Goal: Information Seeking & Learning: Learn about a topic

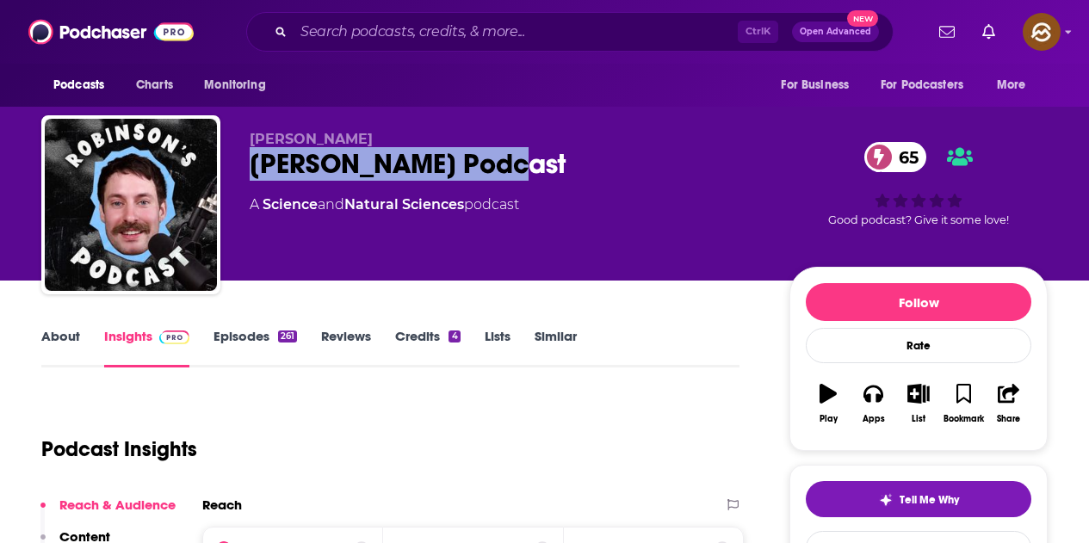
drag, startPoint x: 251, startPoint y: 170, endPoint x: 496, endPoint y: 176, distance: 244.6
click at [496, 176] on div "Robinson's Podcast 65" at bounding box center [506, 164] width 512 height 34
click at [876, 408] on button "Apps" at bounding box center [873, 404] width 45 height 62
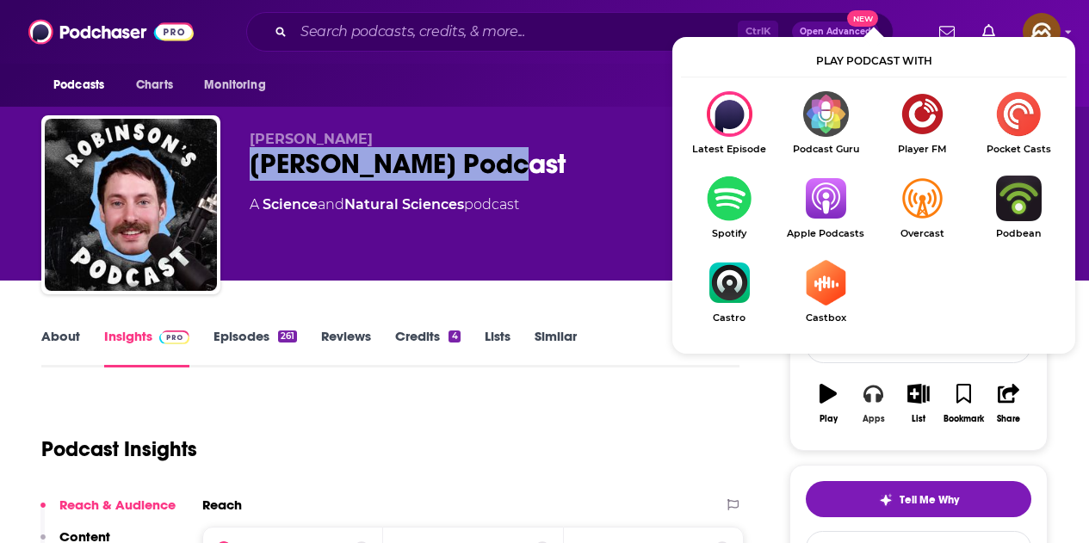
scroll to position [86, 0]
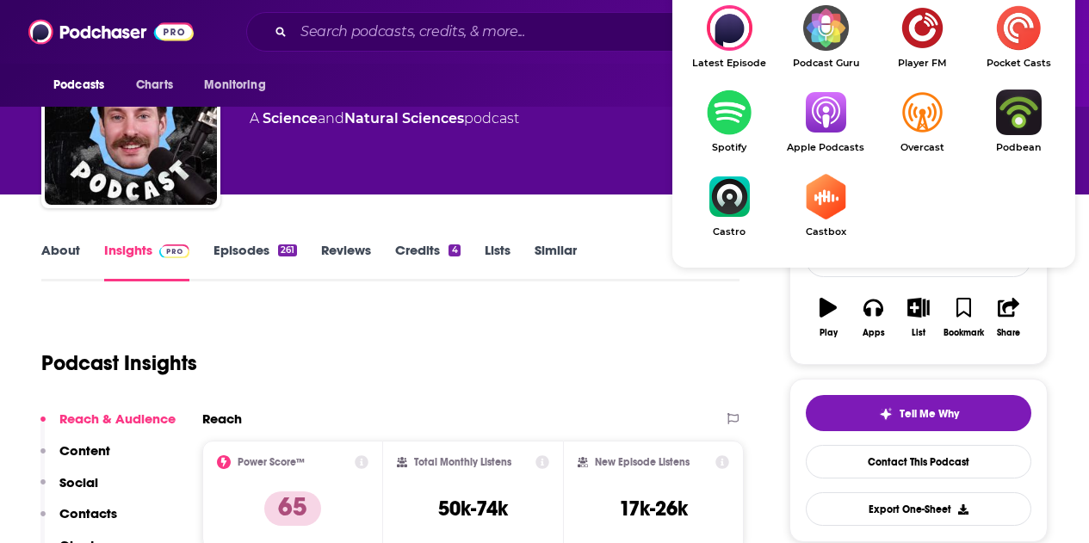
click at [833, 123] on img "Show Listen On dropdown" at bounding box center [825, 113] width 96 height 46
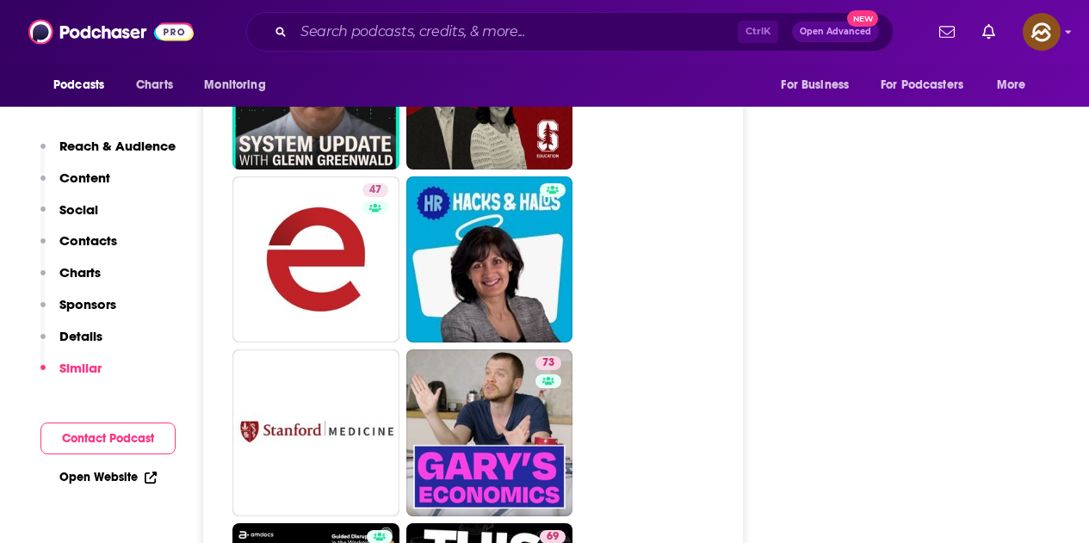
scroll to position [4563, 0]
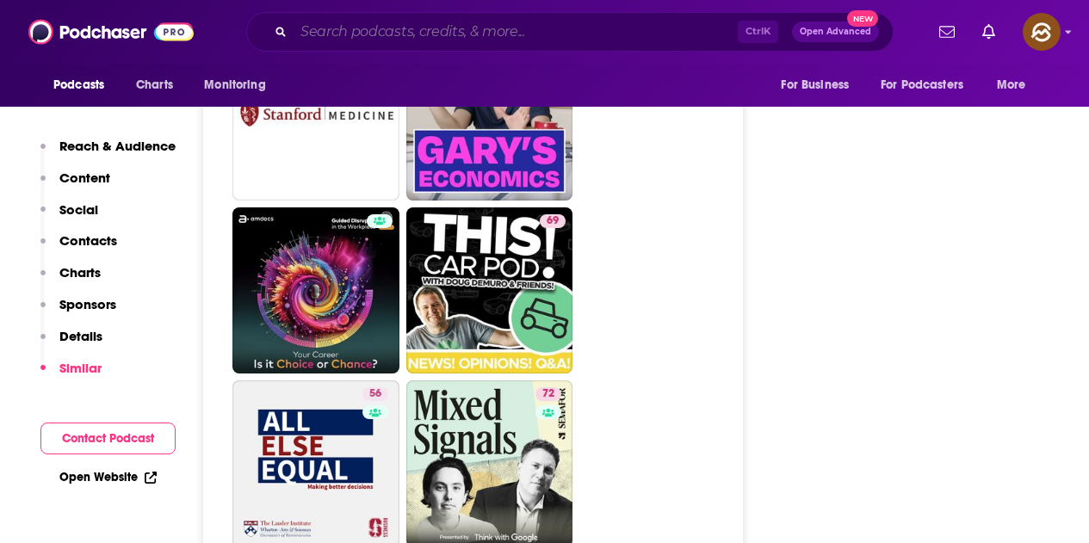
click at [537, 30] on input "Search podcasts, credits, & more..." at bounding box center [516, 32] width 444 height 28
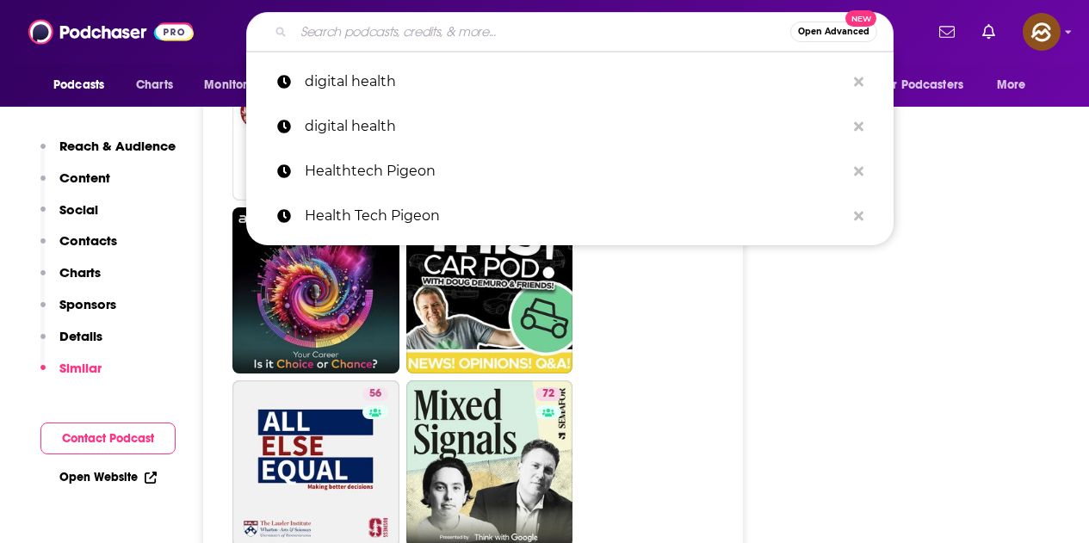
paste input "Robinson's Podcast"
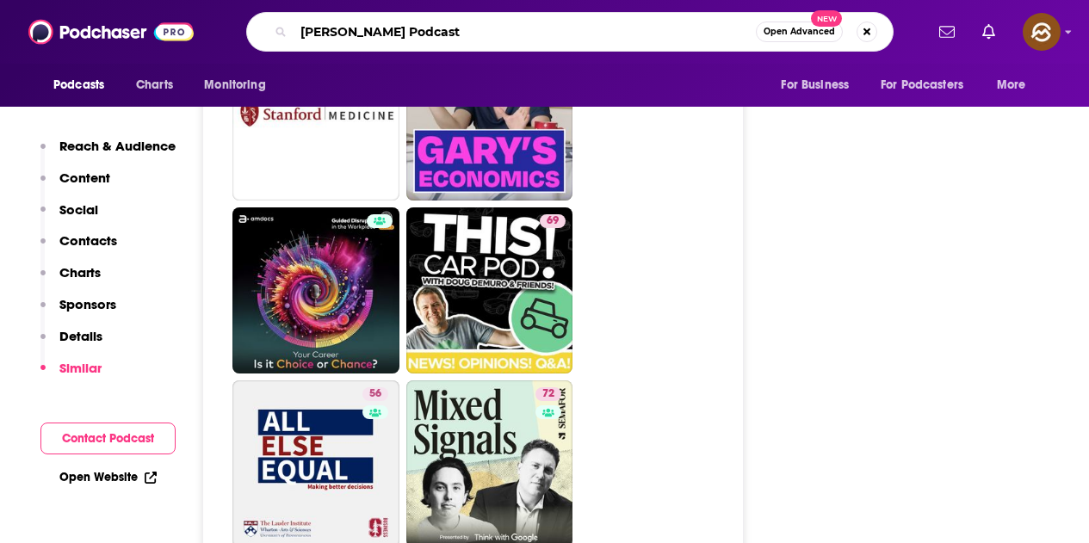
type input "Robinson's Podcast"
click at [868, 34] on button "Search podcasts, credits, & more..." at bounding box center [867, 32] width 21 height 21
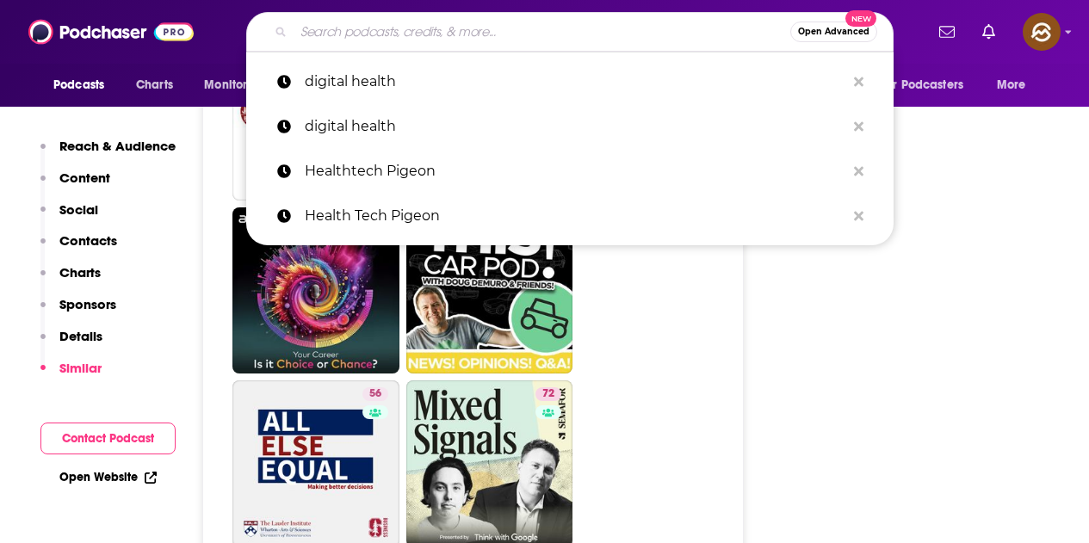
paste input "Powerful Women Rising - A Business Podcast for Female Entrepreneurs"
type input "Powerful Women Rising - A Business Podcast for Female Entrepreneurs"
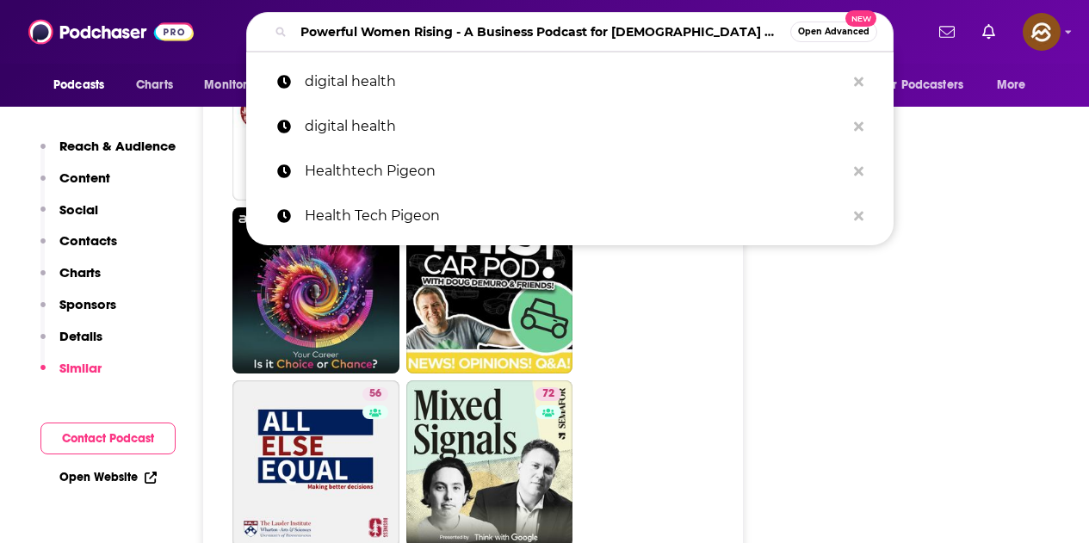
scroll to position [0, 5]
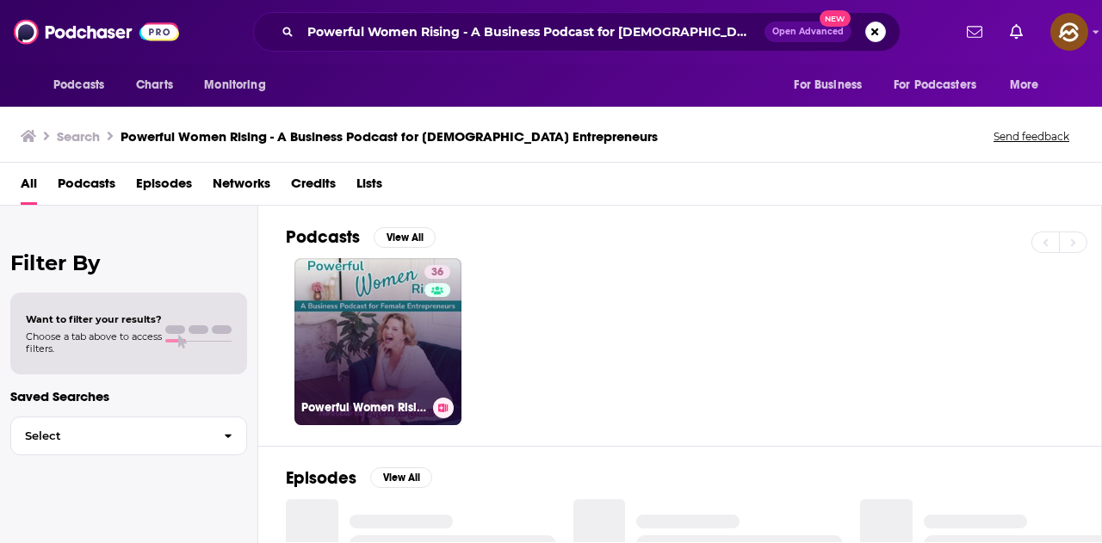
click at [368, 315] on link "36 Powerful Women Rising - A Business Podcast for Female Entrepreneurs" at bounding box center [377, 341] width 167 height 167
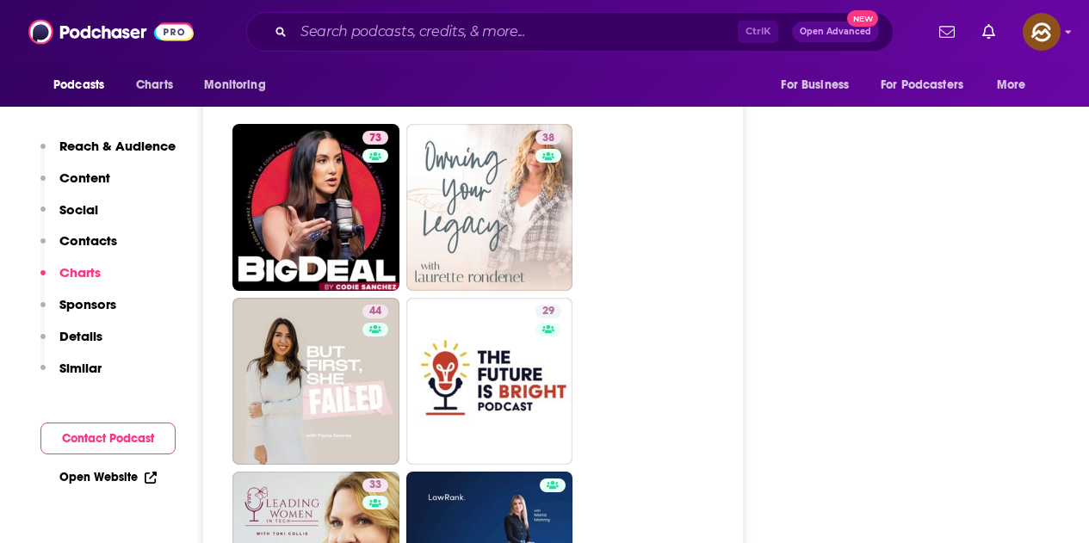
scroll to position [3702, 0]
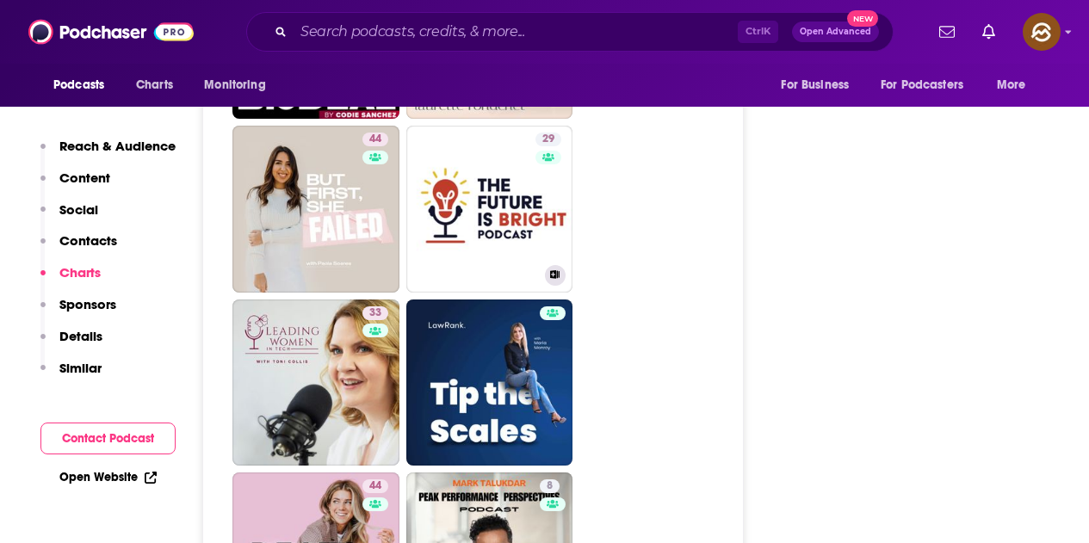
drag, startPoint x: 482, startPoint y: 196, endPoint x: 690, endPoint y: 200, distance: 207.5
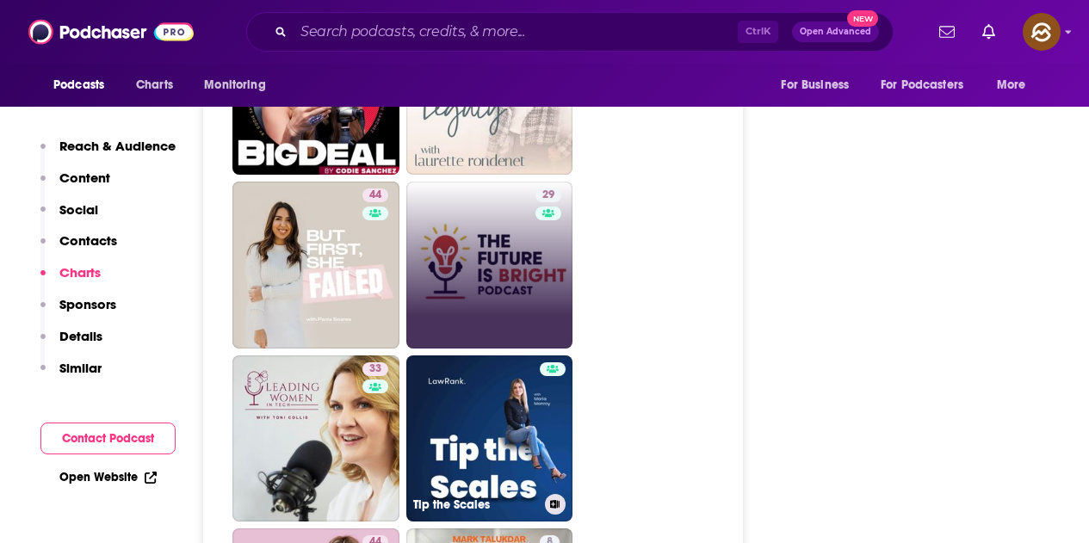
scroll to position [3616, 0]
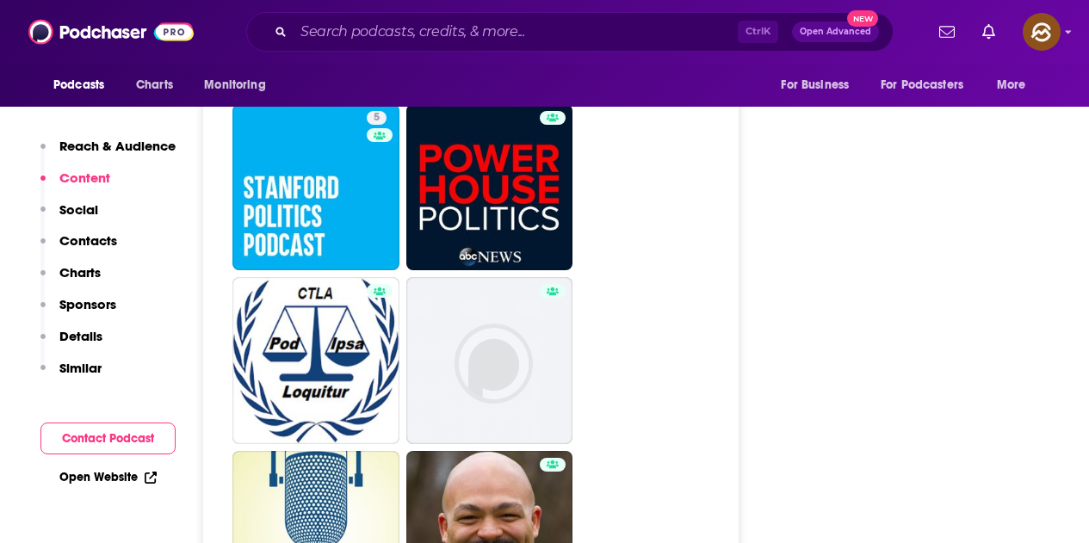
scroll to position [3788, 0]
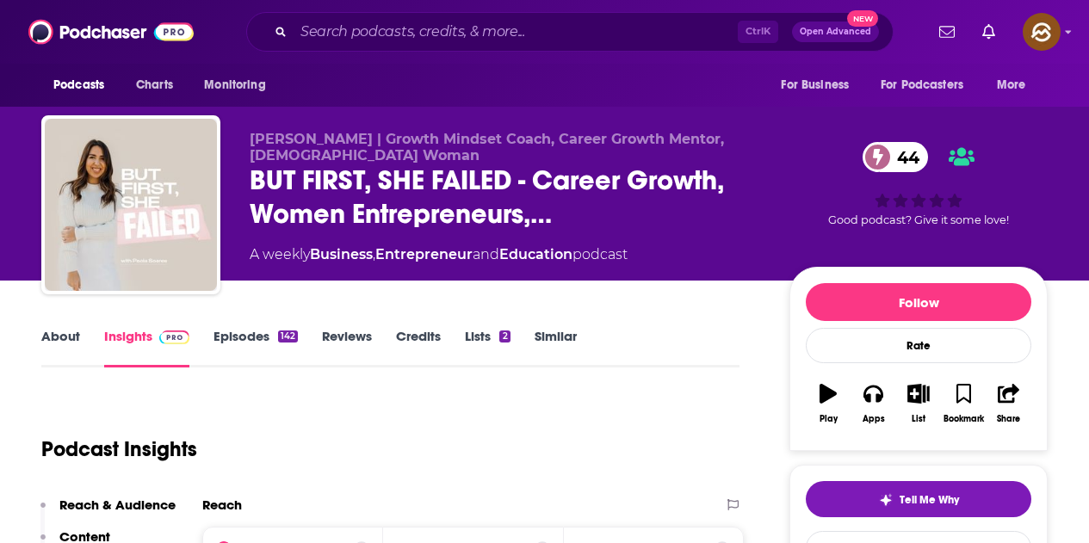
click at [893, 432] on div "Apps" at bounding box center [873, 404] width 45 height 62
click at [878, 393] on icon "button" at bounding box center [872, 393] width 19 height 19
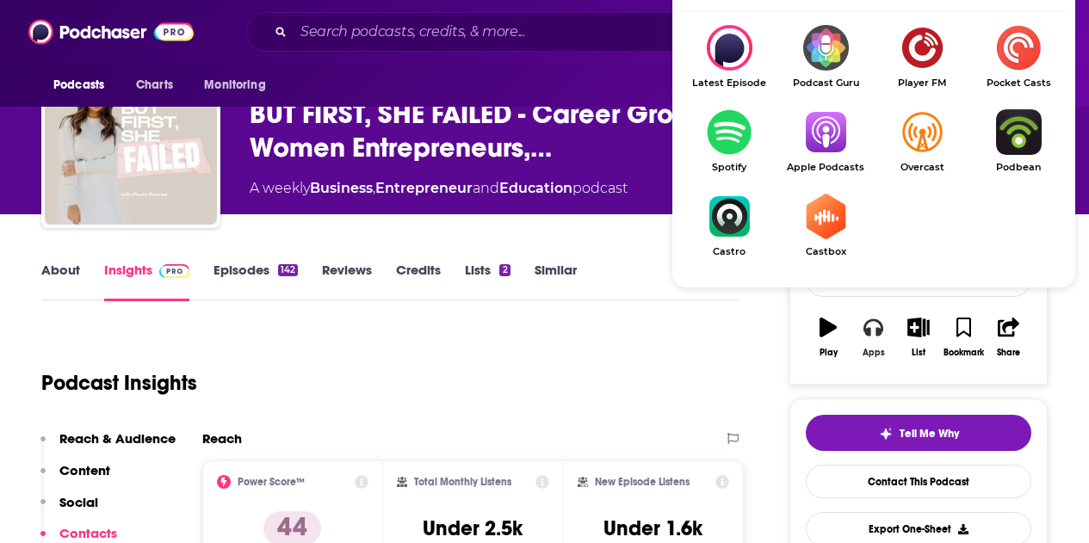
scroll to position [86, 0]
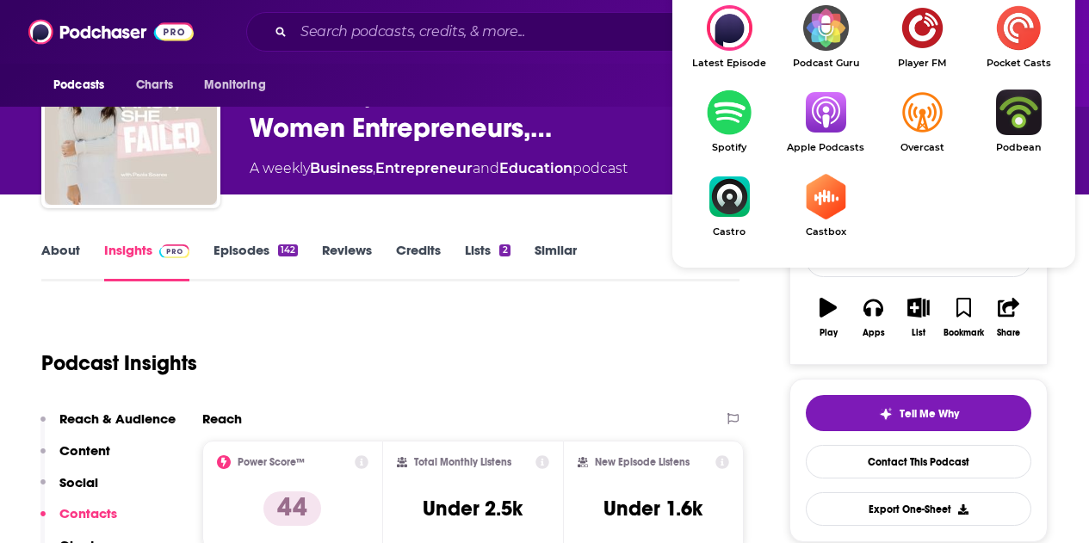
click at [820, 133] on img "Show Listen On dropdown" at bounding box center [825, 113] width 96 height 46
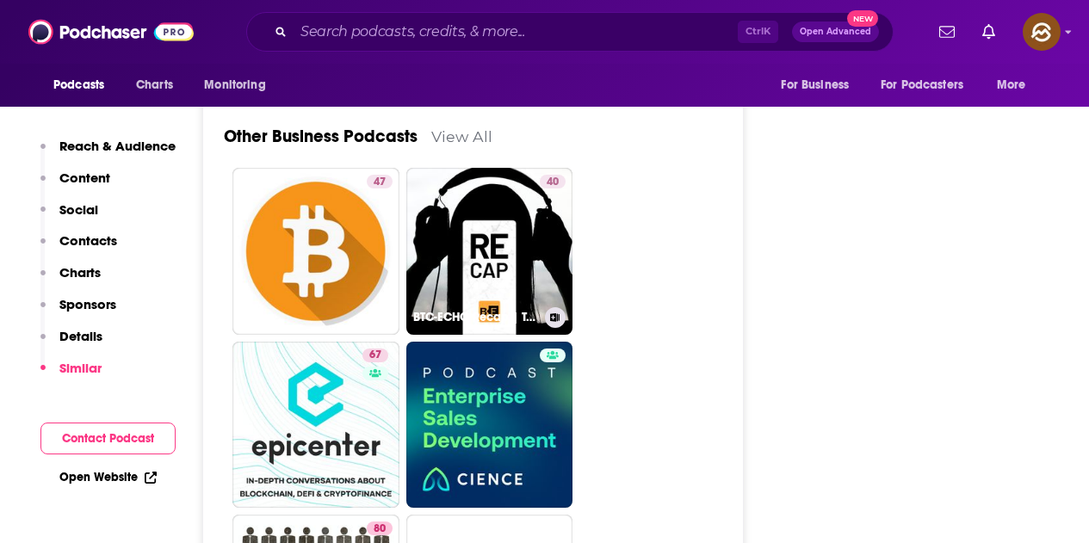
scroll to position [5165, 0]
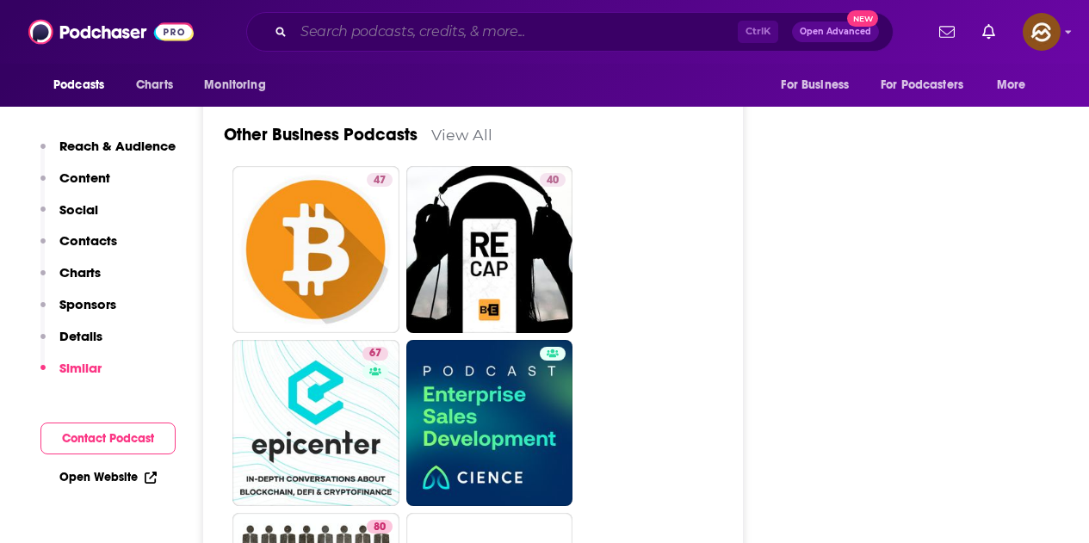
click at [498, 34] on input "Search podcasts, credits, & more..." at bounding box center [516, 32] width 444 height 28
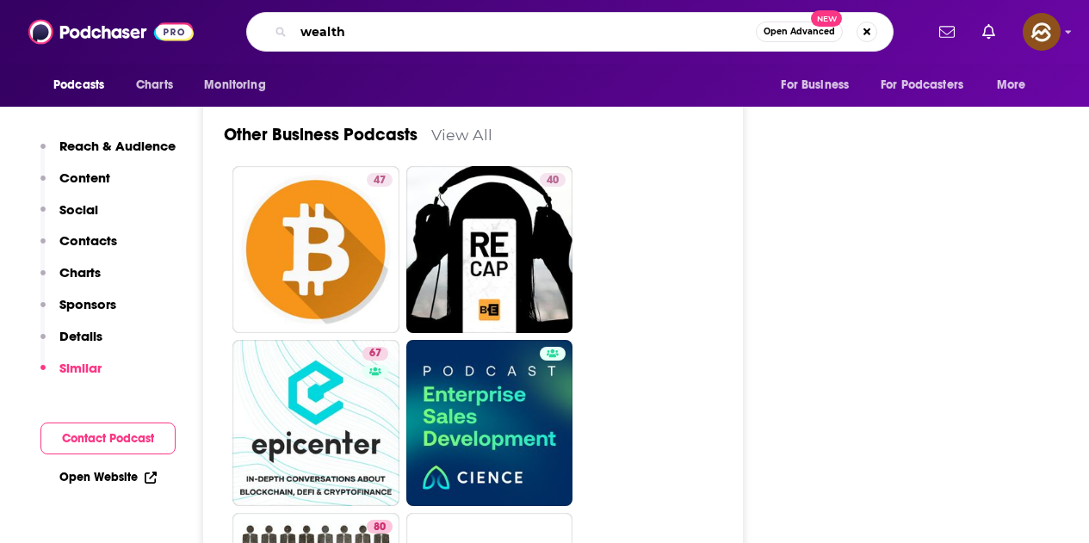
type input "wealth"
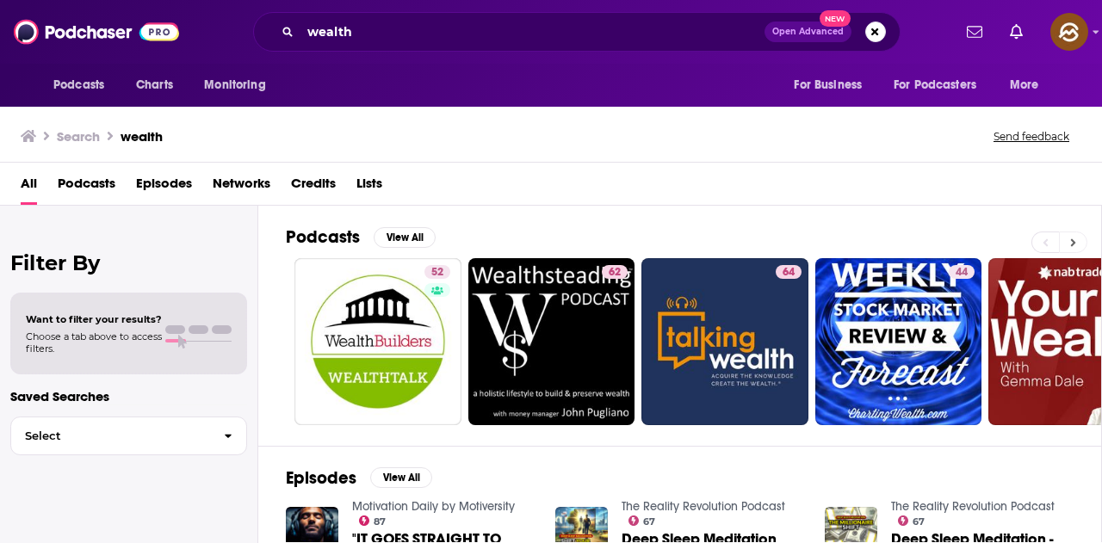
click at [1084, 243] on button at bounding box center [1073, 243] width 28 height 22
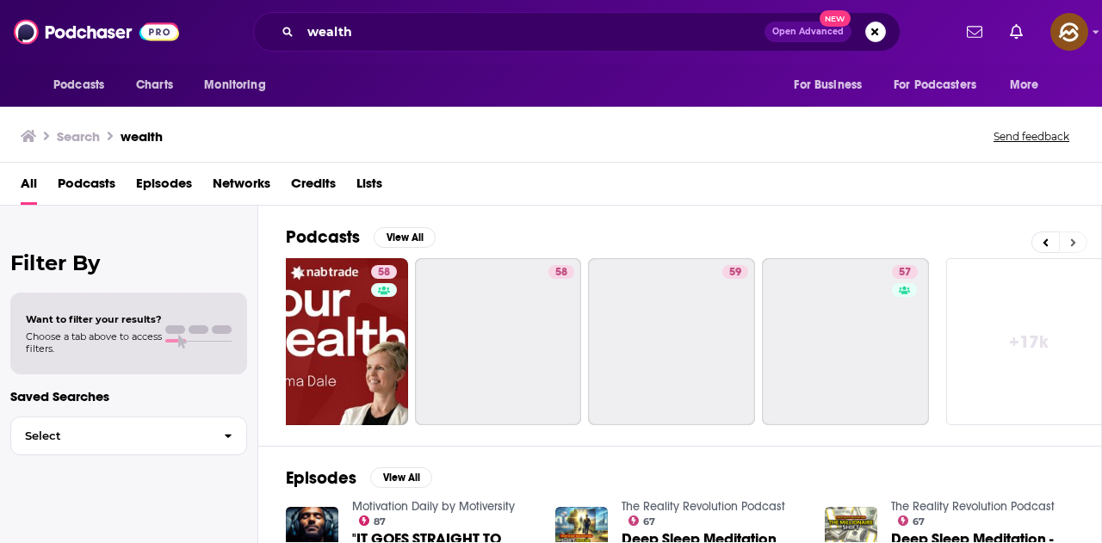
scroll to position [0, 765]
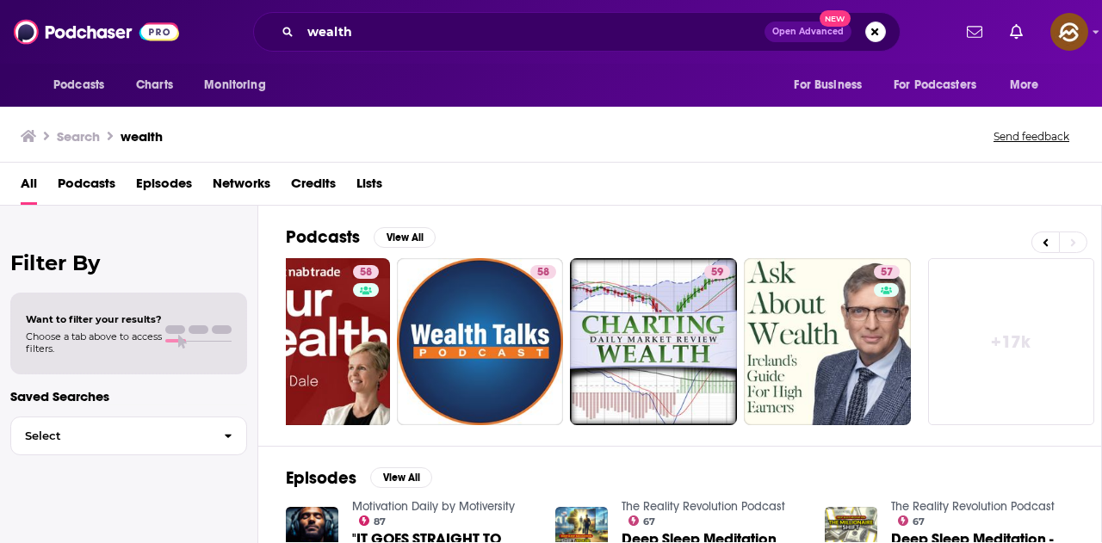
click at [980, 389] on link "+ 17k" at bounding box center [1011, 341] width 167 height 167
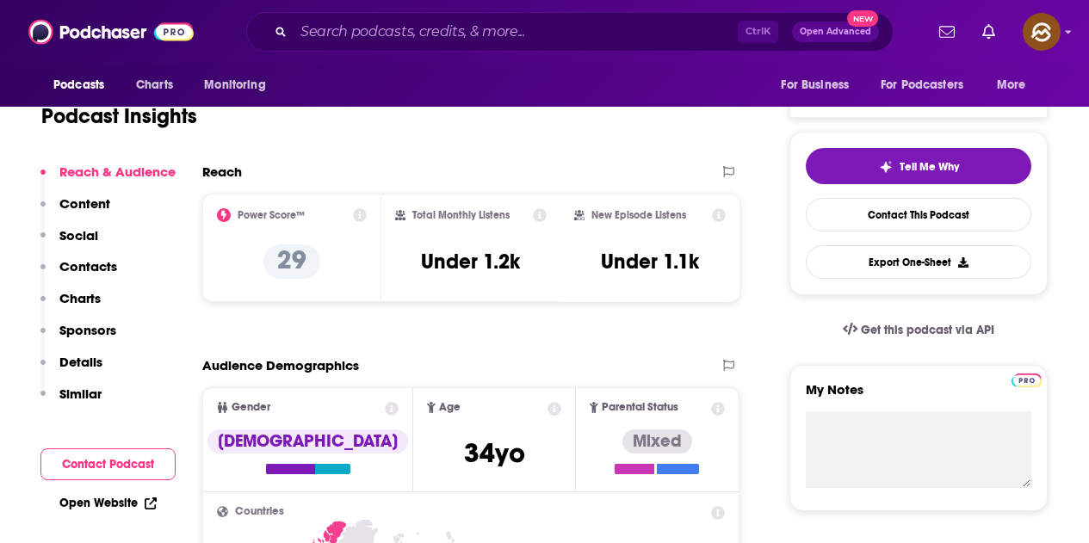
scroll to position [172, 0]
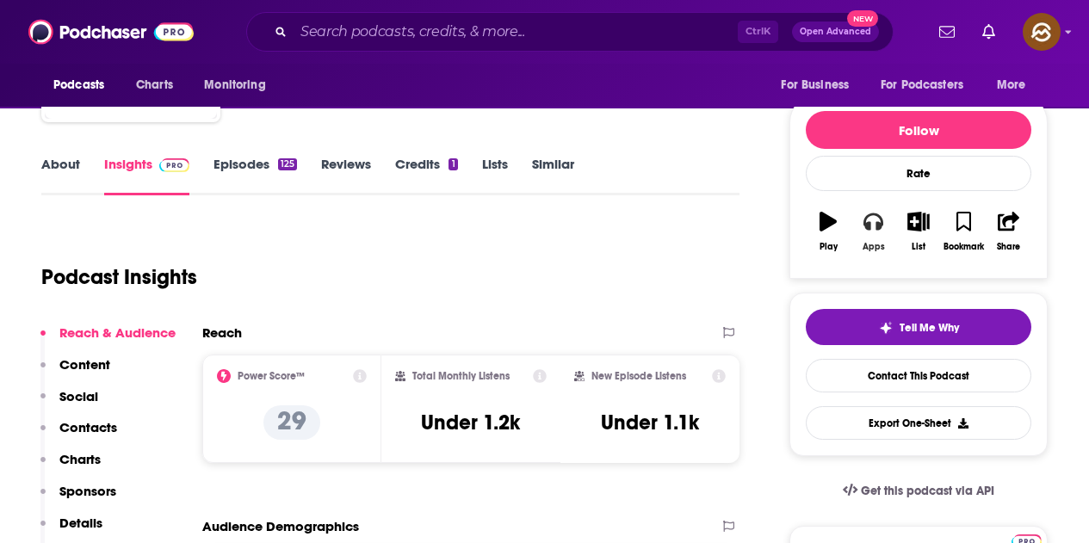
click at [868, 239] on button "Apps" at bounding box center [873, 232] width 45 height 62
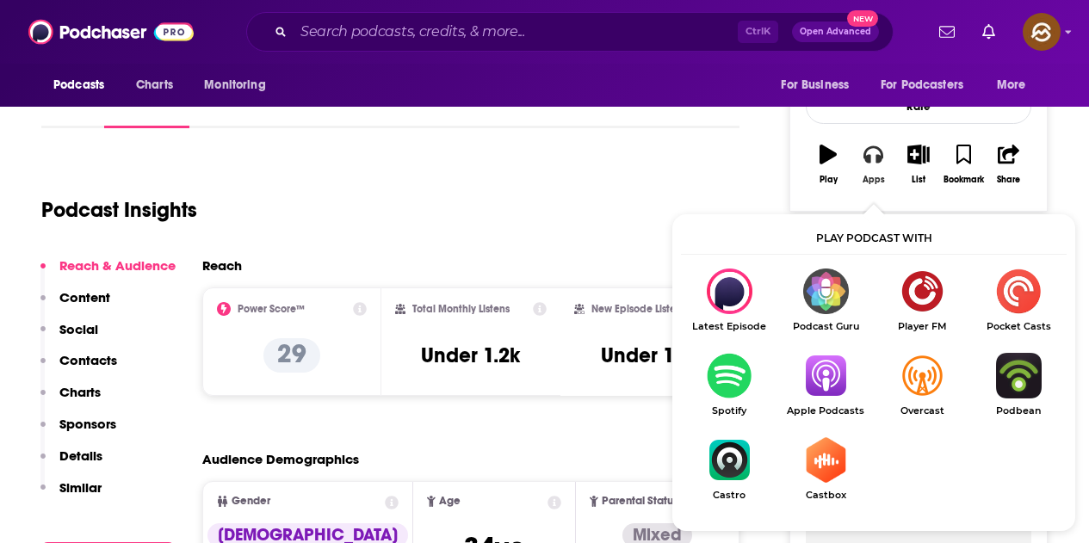
scroll to position [258, 0]
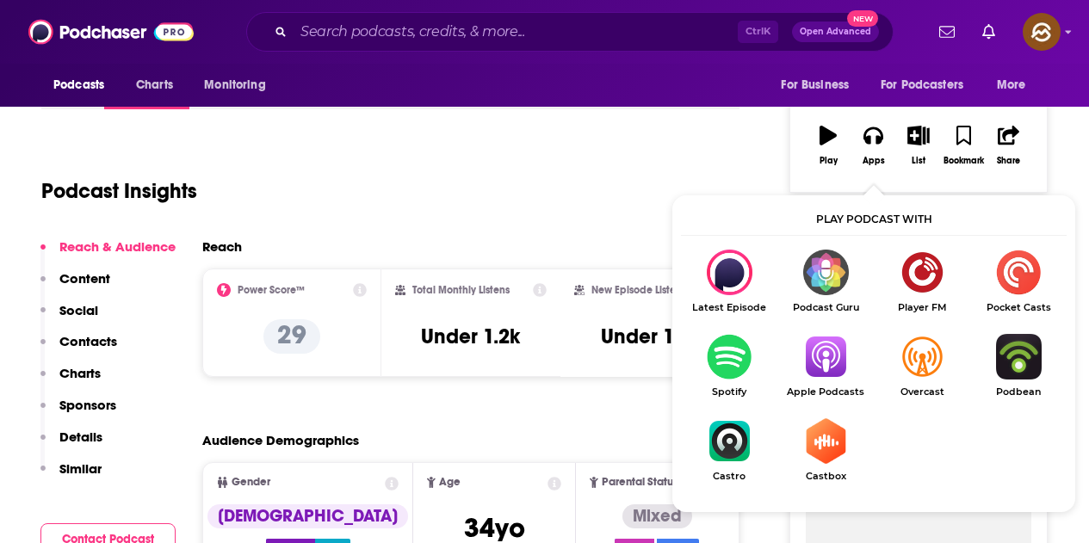
click at [817, 366] on img "Show Listen On dropdown" at bounding box center [825, 357] width 96 height 46
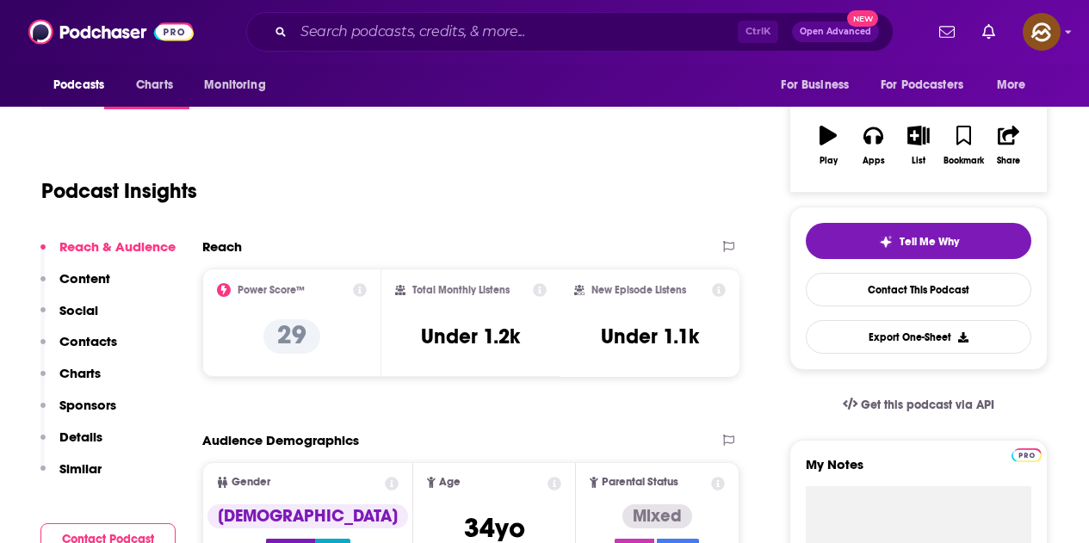
scroll to position [0, 0]
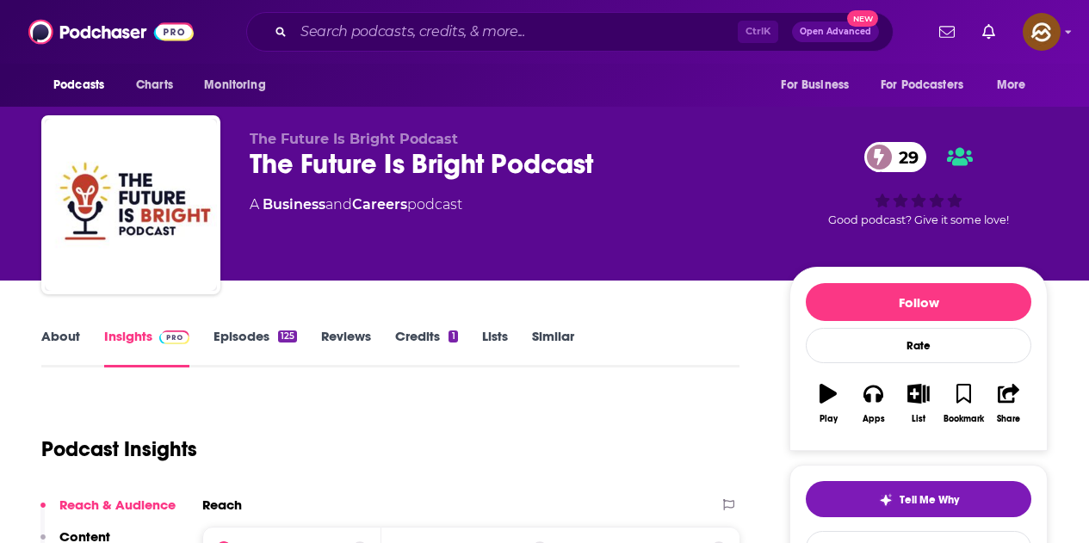
drag, startPoint x: 243, startPoint y: 159, endPoint x: 637, endPoint y: 188, distance: 395.3
click at [637, 188] on div "The Future Is Bright Podcast The Future Is Bright Podcast 29 A Business and Car…" at bounding box center [544, 208] width 1006 height 186
click at [648, 171] on div "The Future Is Bright Podcast 29" at bounding box center [506, 164] width 512 height 34
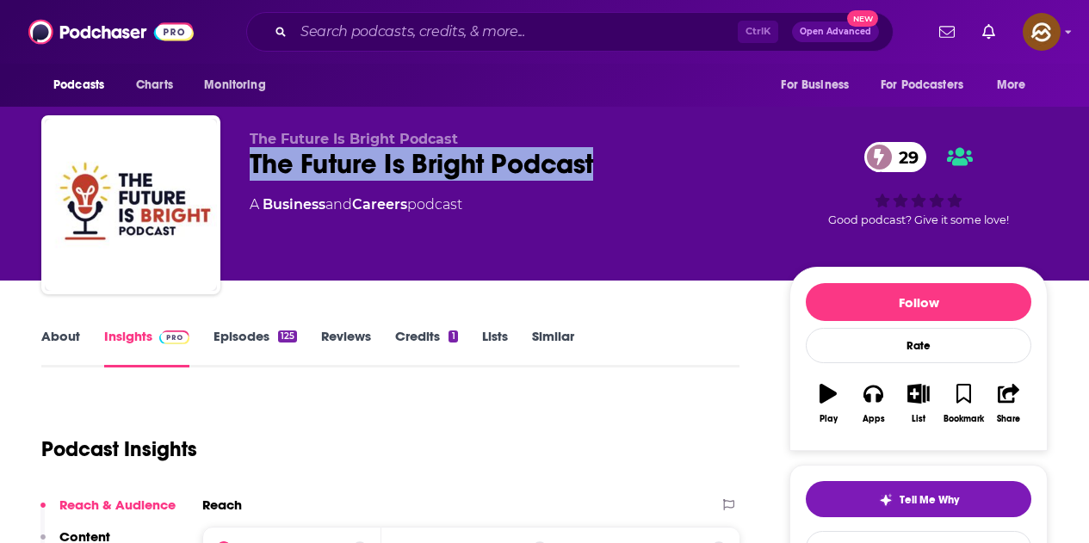
drag, startPoint x: 253, startPoint y: 158, endPoint x: 597, endPoint y: 175, distance: 344.8
click at [597, 175] on div "The Future Is Bright Podcast 29" at bounding box center [506, 164] width 512 height 34
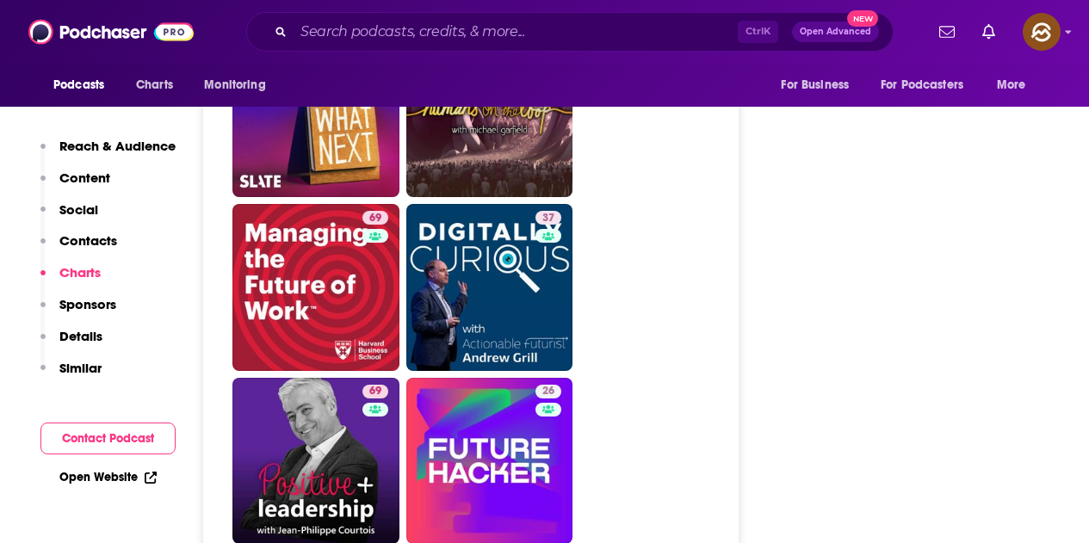
scroll to position [4046, 0]
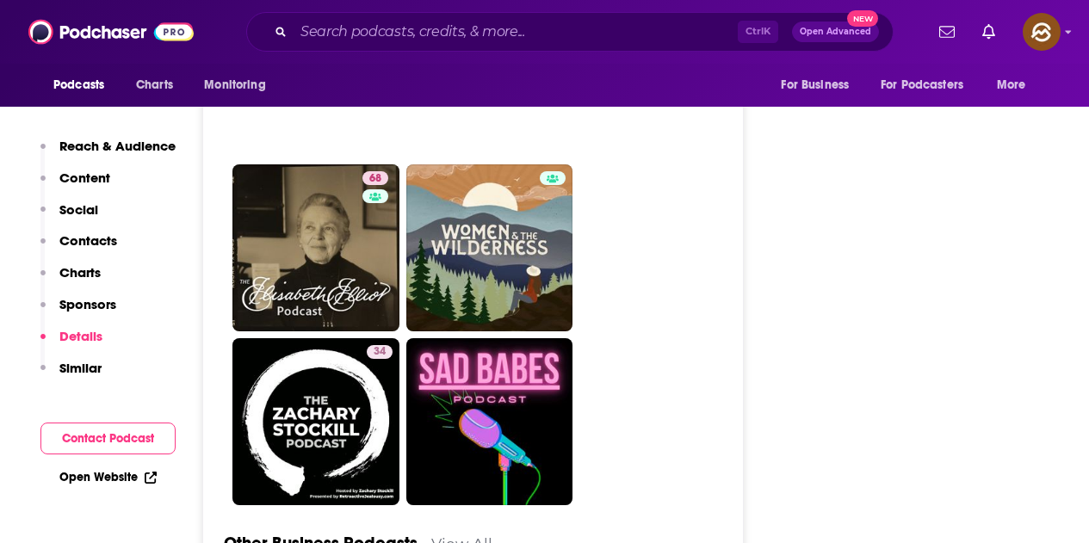
scroll to position [4649, 0]
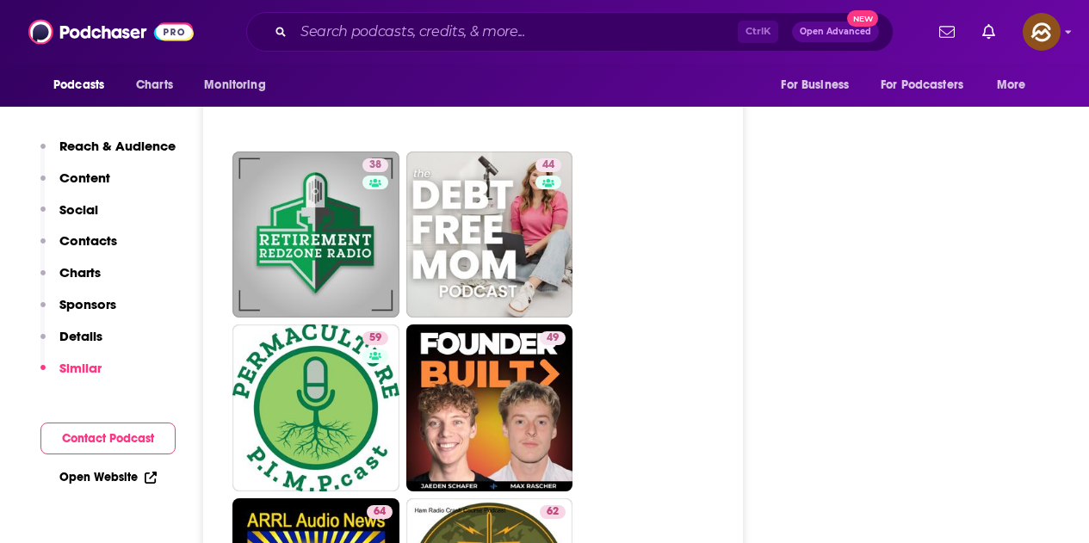
scroll to position [4477, 0]
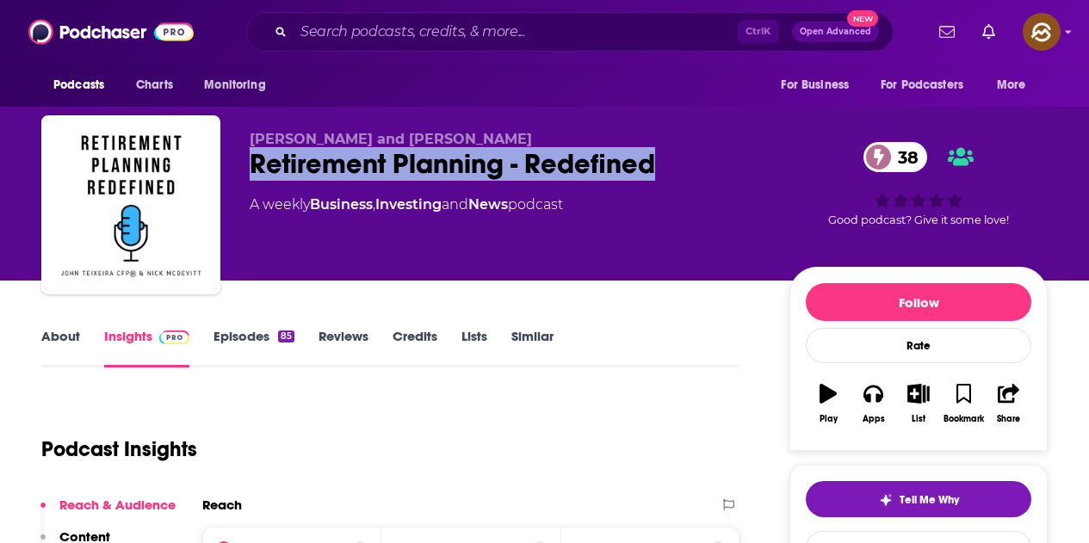
drag, startPoint x: 252, startPoint y: 164, endPoint x: 651, endPoint y: 164, distance: 398.6
click at [651, 164] on div "Retirement Planning - Redefined 38" at bounding box center [506, 164] width 512 height 34
click at [872, 403] on icon "button" at bounding box center [872, 393] width 19 height 19
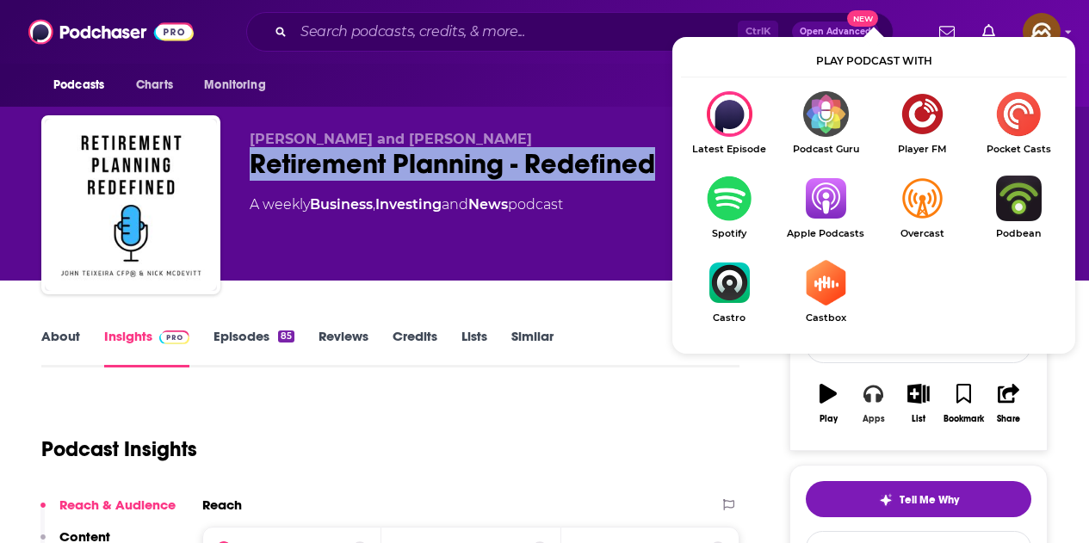
scroll to position [86, 0]
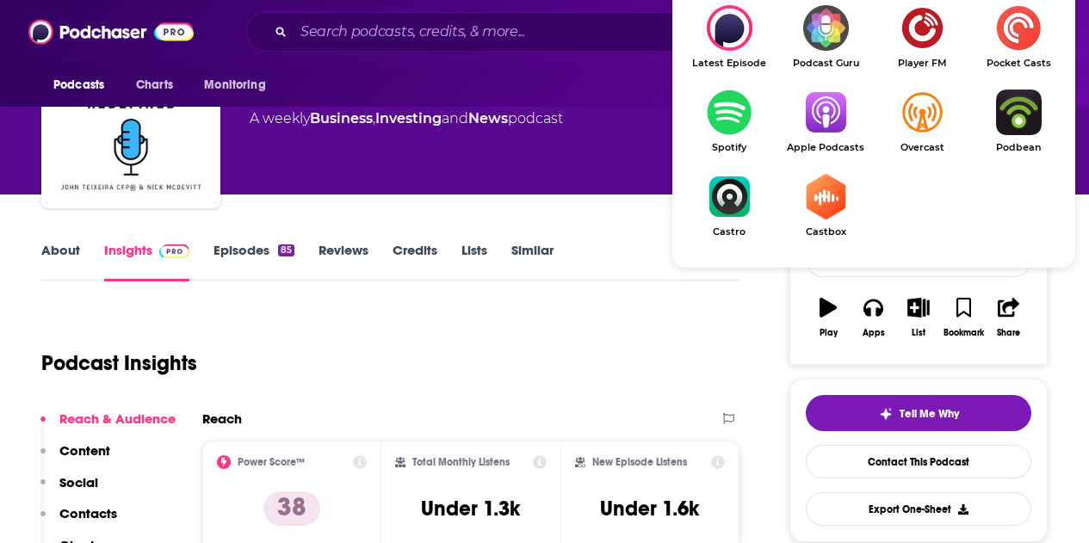
click at [837, 114] on img "Show Listen On dropdown" at bounding box center [825, 113] width 96 height 46
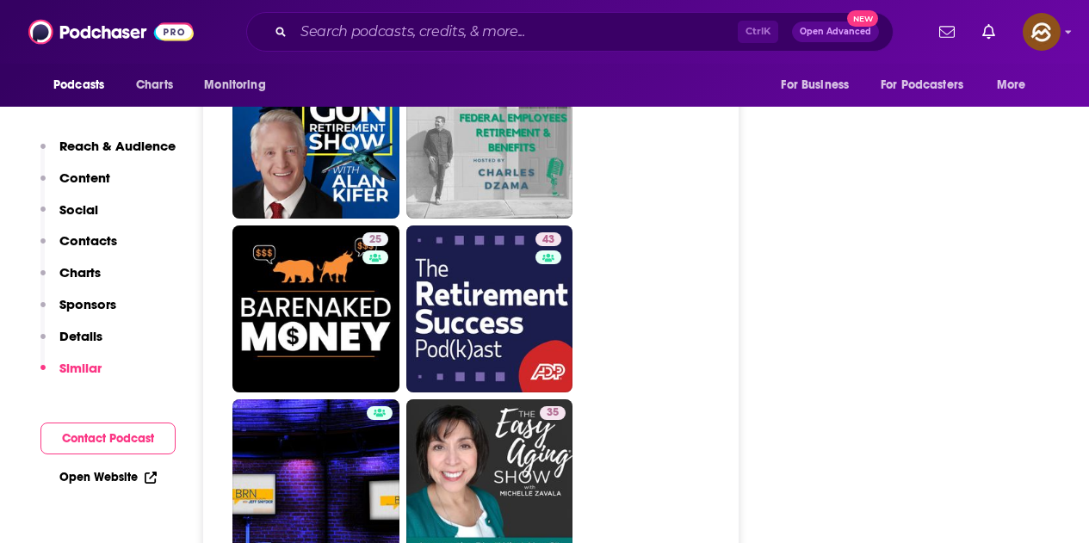
scroll to position [4391, 0]
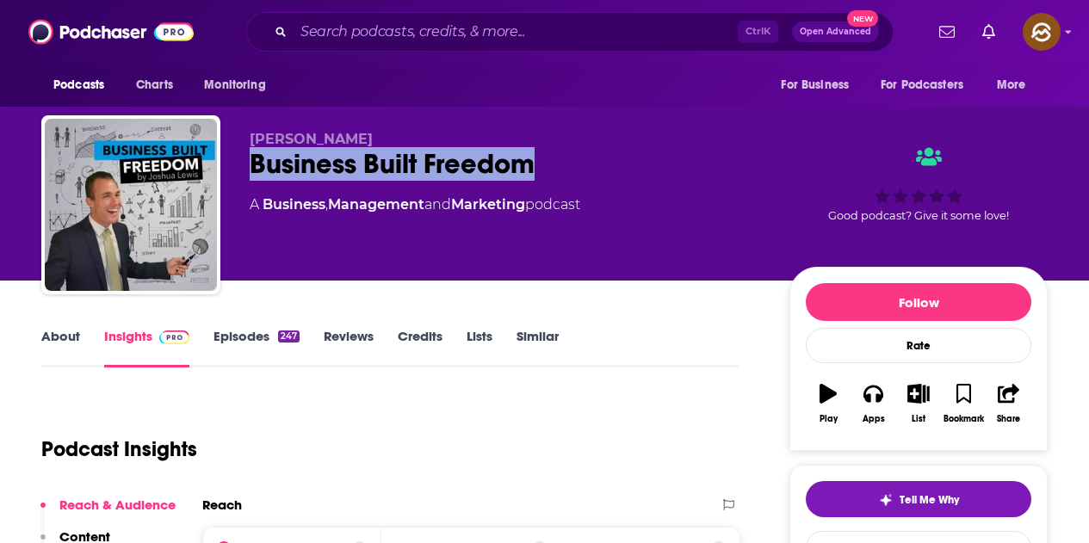
drag, startPoint x: 251, startPoint y: 163, endPoint x: 527, endPoint y: 163, distance: 275.5
click at [527, 163] on div "Business Built Freedom" at bounding box center [506, 164] width 512 height 34
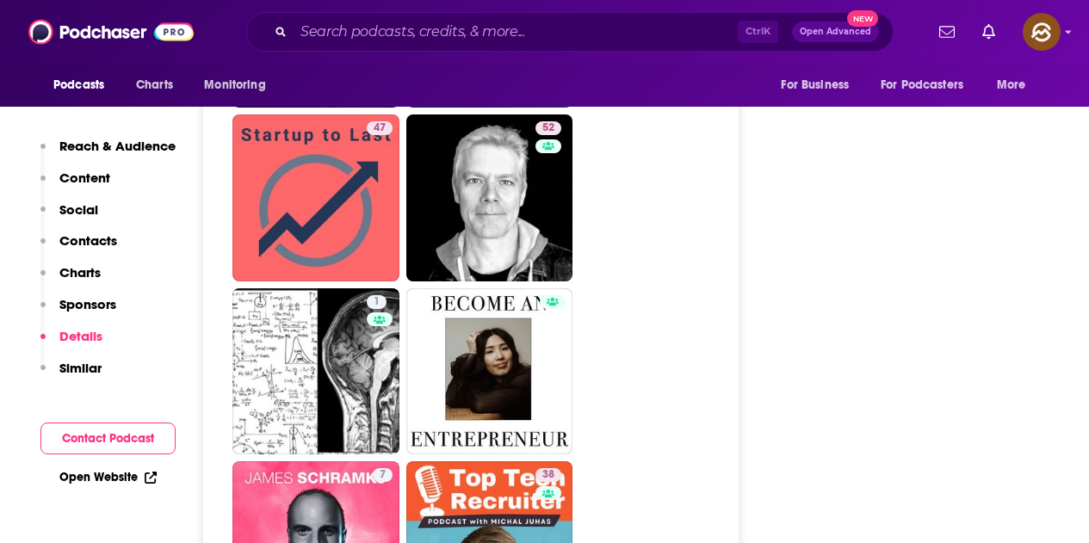
scroll to position [3511, 0]
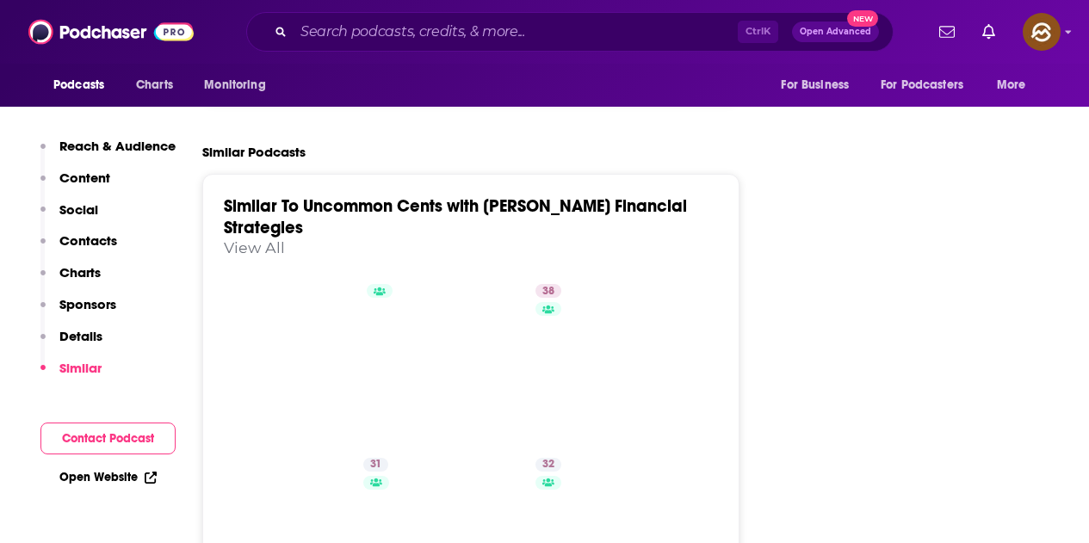
scroll to position [2669, 0]
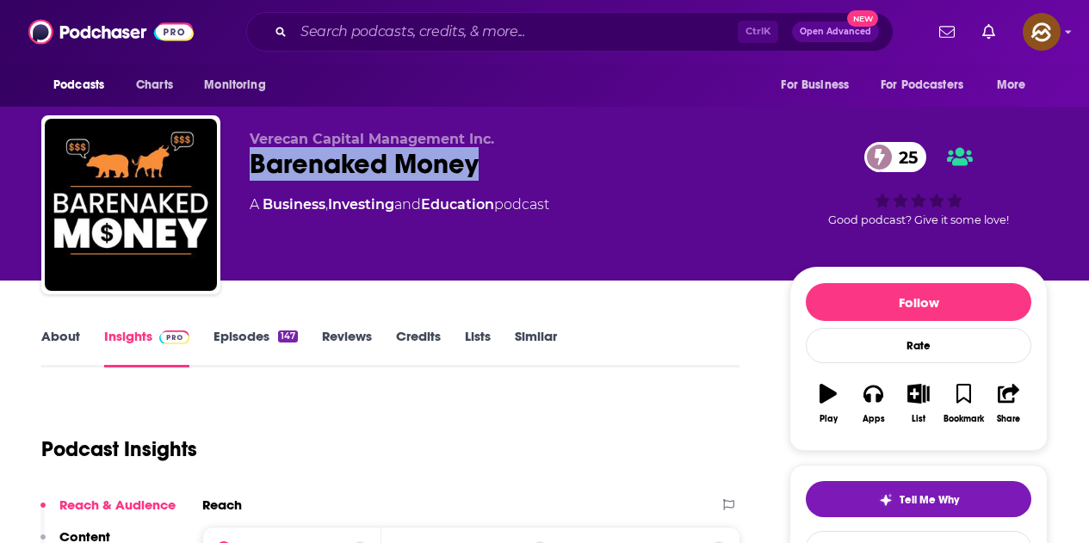
drag, startPoint x: 255, startPoint y: 163, endPoint x: 475, endPoint y: 164, distance: 220.4
click at [475, 164] on div "Barenaked Money 25" at bounding box center [506, 164] width 512 height 34
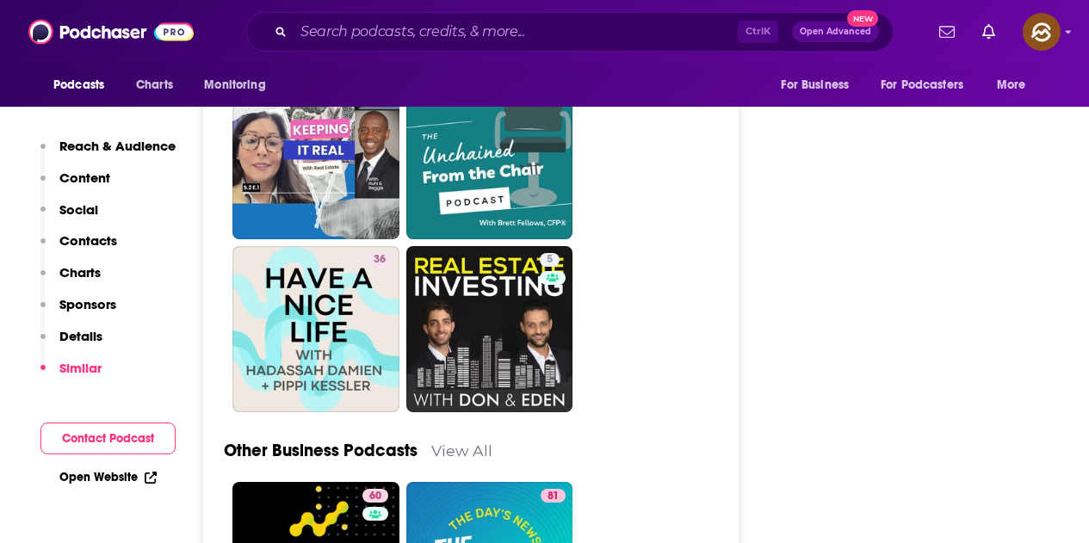
scroll to position [4218, 0]
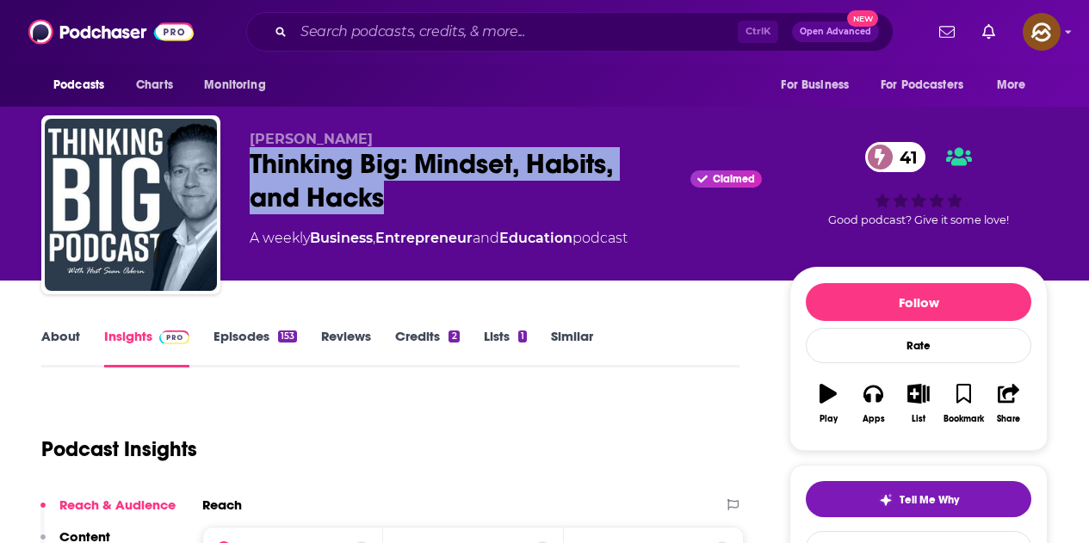
drag, startPoint x: 325, startPoint y: 164, endPoint x: 390, endPoint y: 194, distance: 71.3
click at [390, 194] on div "Thinking Big: Mindset, Habits, and Hacks Claimed 41" at bounding box center [506, 180] width 512 height 67
click at [870, 401] on icon "button" at bounding box center [872, 394] width 19 height 17
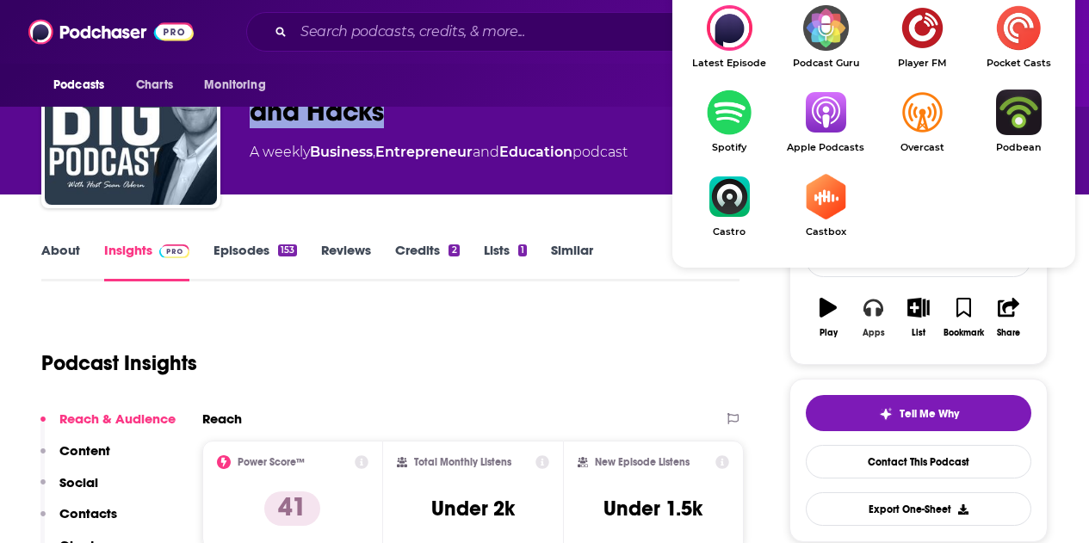
scroll to position [172, 0]
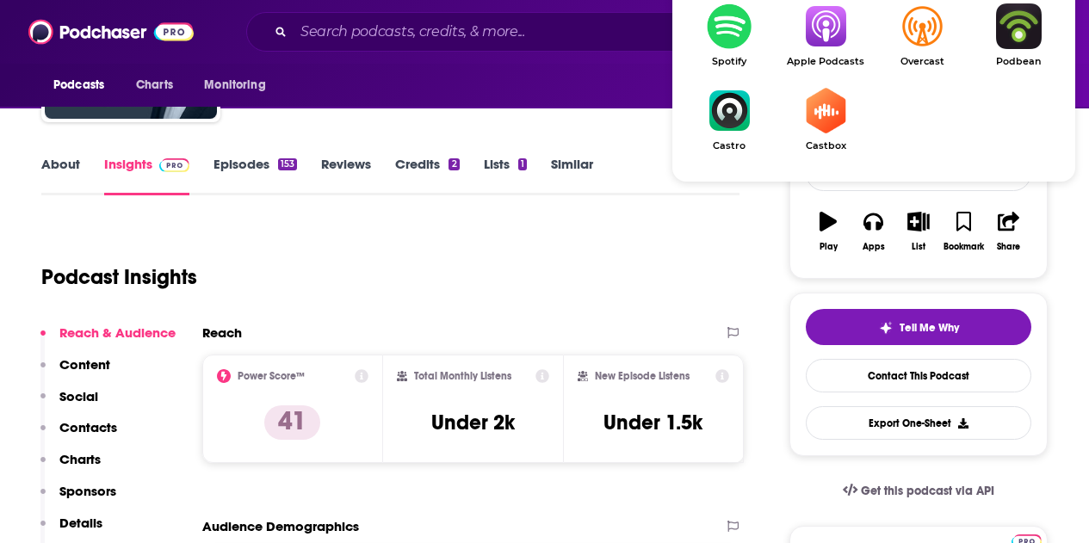
click at [828, 44] on img "Show Listen On dropdown" at bounding box center [825, 26] width 96 height 46
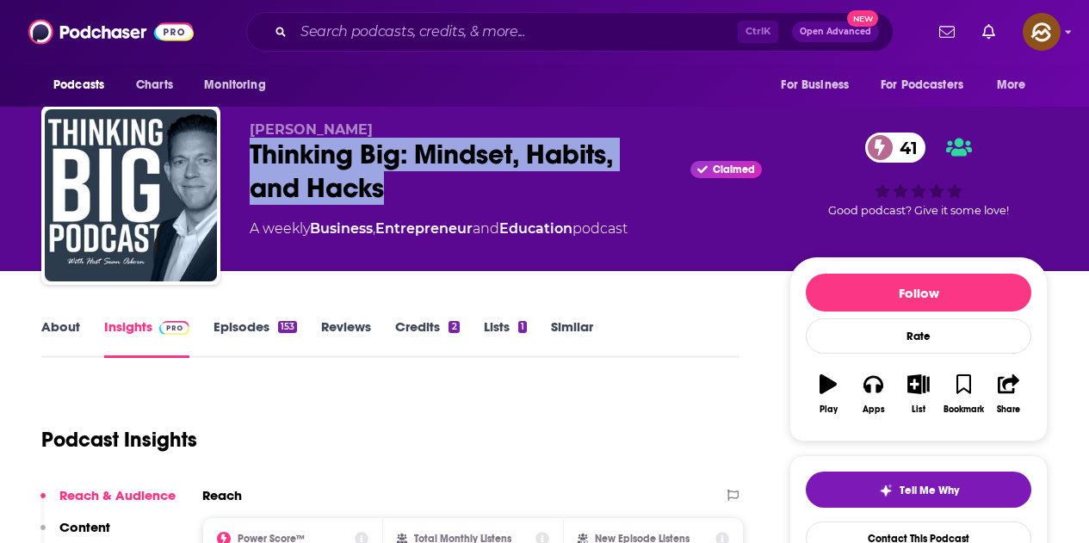
scroll to position [0, 0]
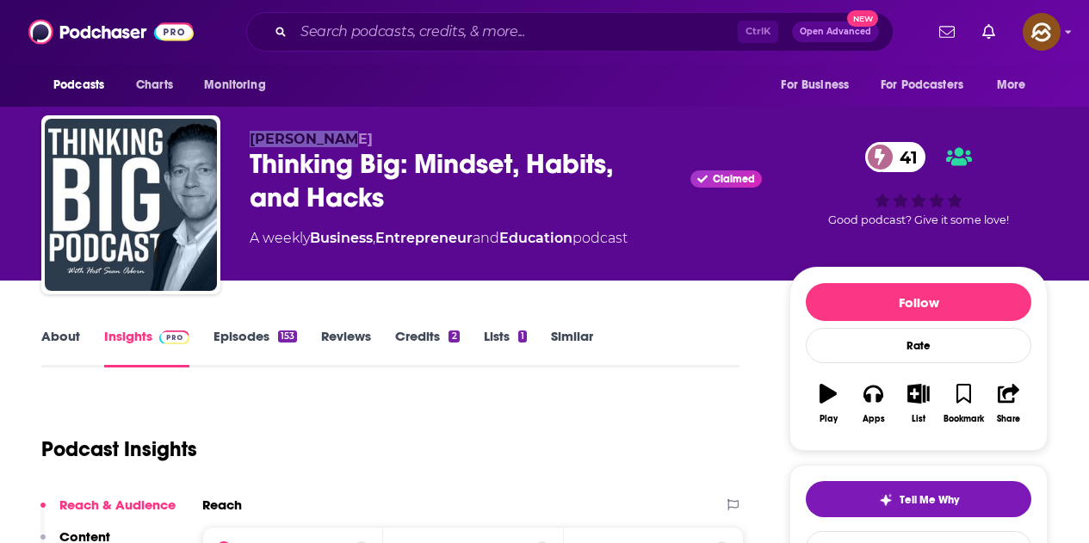
drag, startPoint x: 252, startPoint y: 133, endPoint x: 348, endPoint y: 131, distance: 95.6
click at [348, 131] on p "Sean Osborn" at bounding box center [506, 139] width 512 height 16
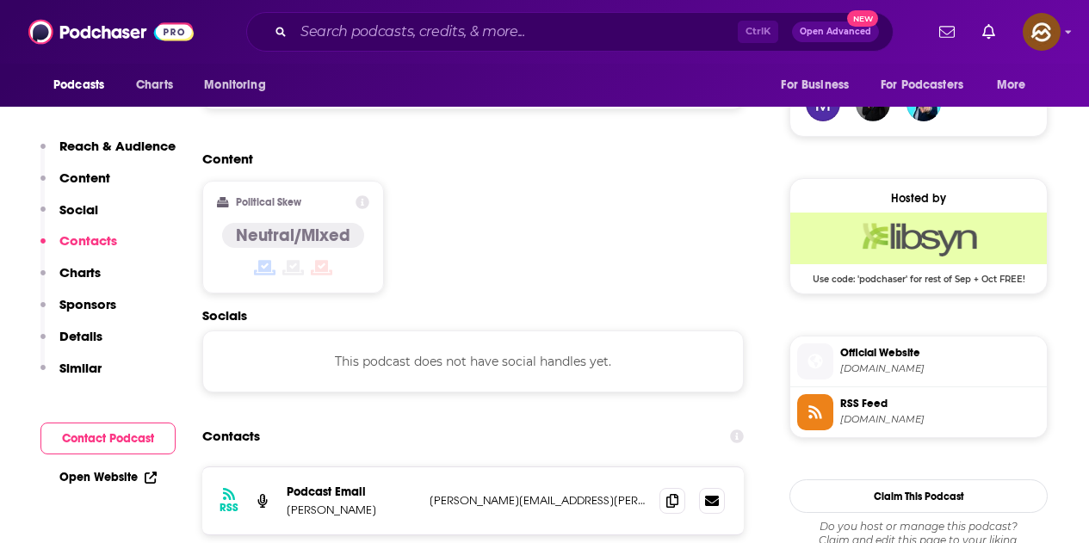
scroll to position [1377, 0]
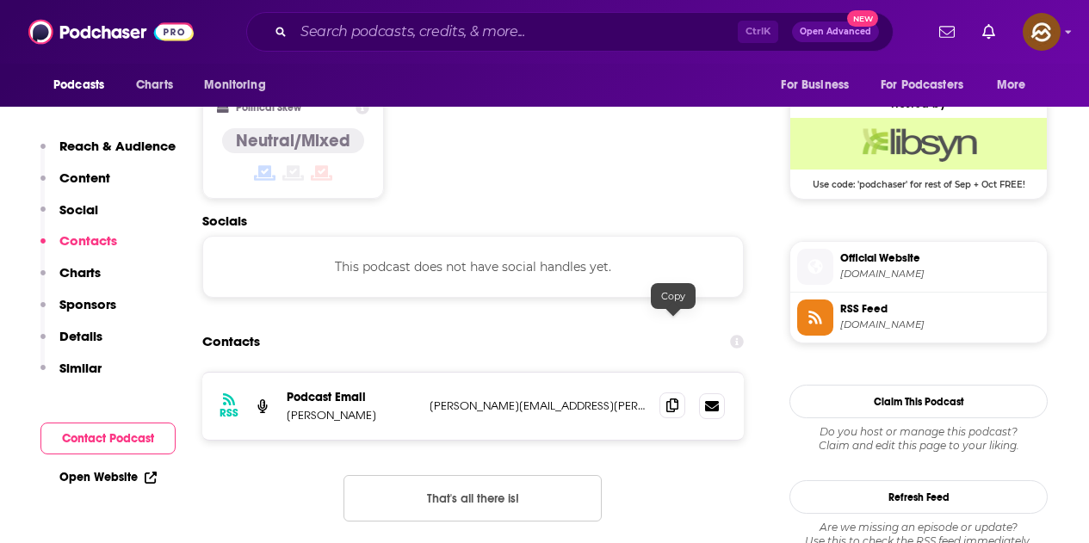
click at [673, 399] on icon at bounding box center [672, 406] width 12 height 14
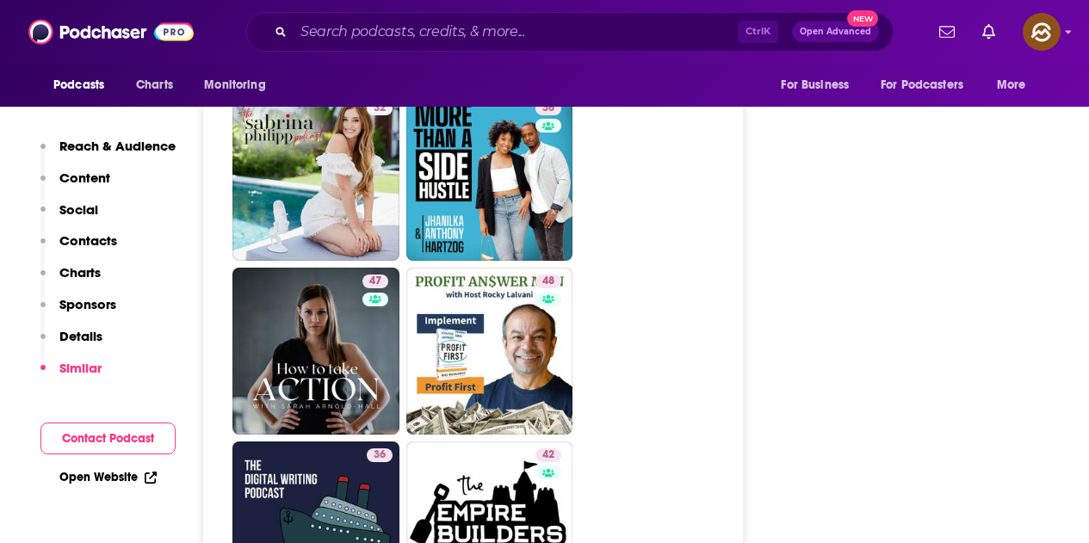
scroll to position [4563, 0]
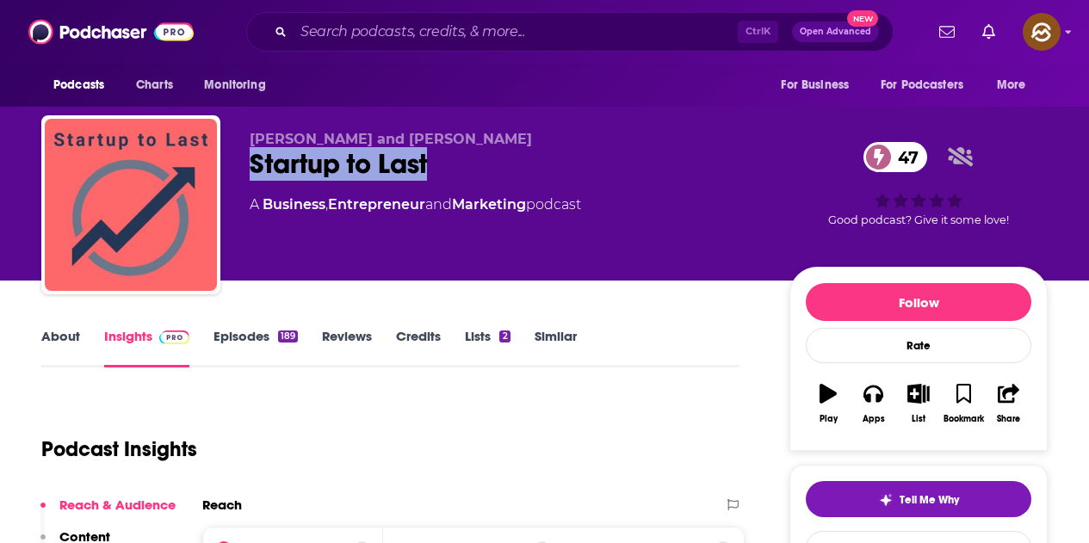
drag, startPoint x: 238, startPoint y: 168, endPoint x: 435, endPoint y: 159, distance: 197.3
click at [435, 159] on div "[PERSON_NAME] and [PERSON_NAME] Startup to Last 47 A Business , Entrepreneur an…" at bounding box center [544, 208] width 1006 height 186
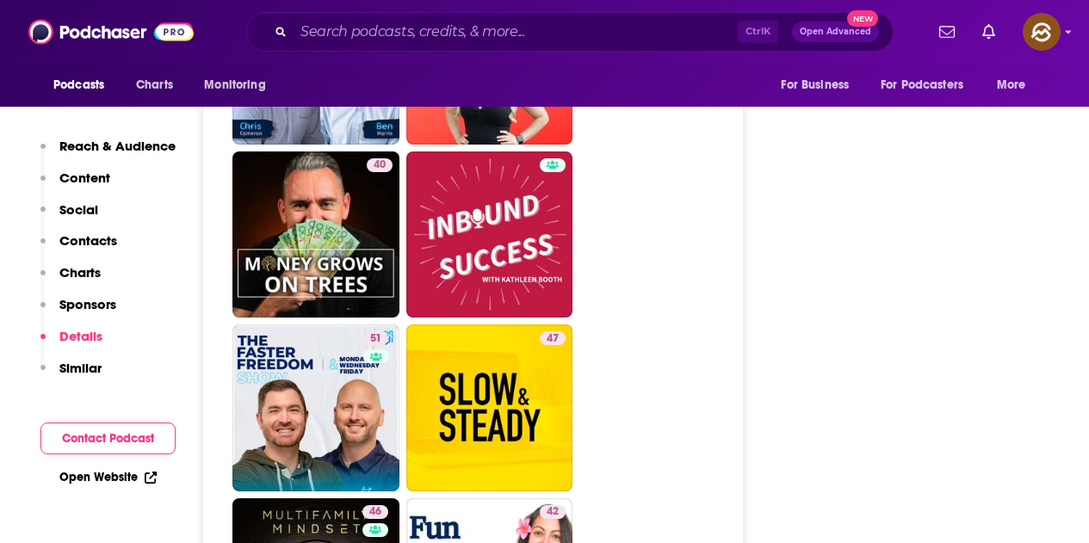
scroll to position [3530, 0]
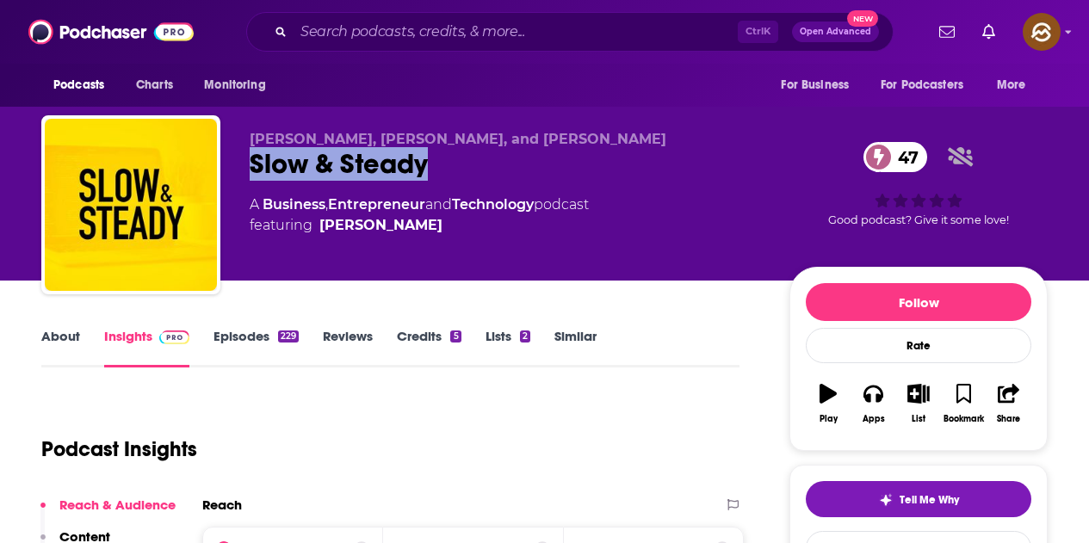
drag, startPoint x: 250, startPoint y: 163, endPoint x: 427, endPoint y: 174, distance: 177.7
click at [427, 174] on div "Slow & Steady 47" at bounding box center [506, 164] width 512 height 34
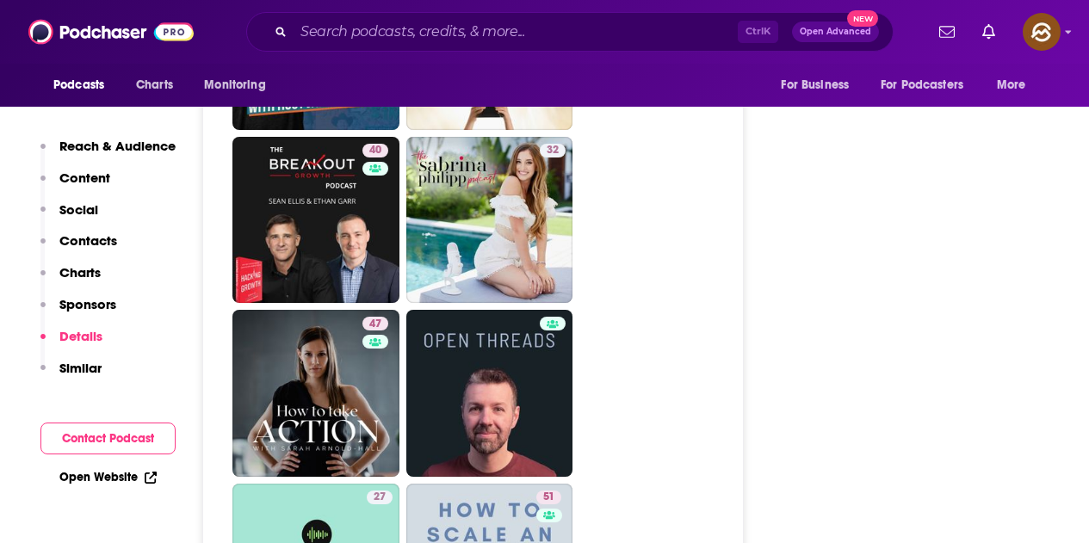
scroll to position [4563, 0]
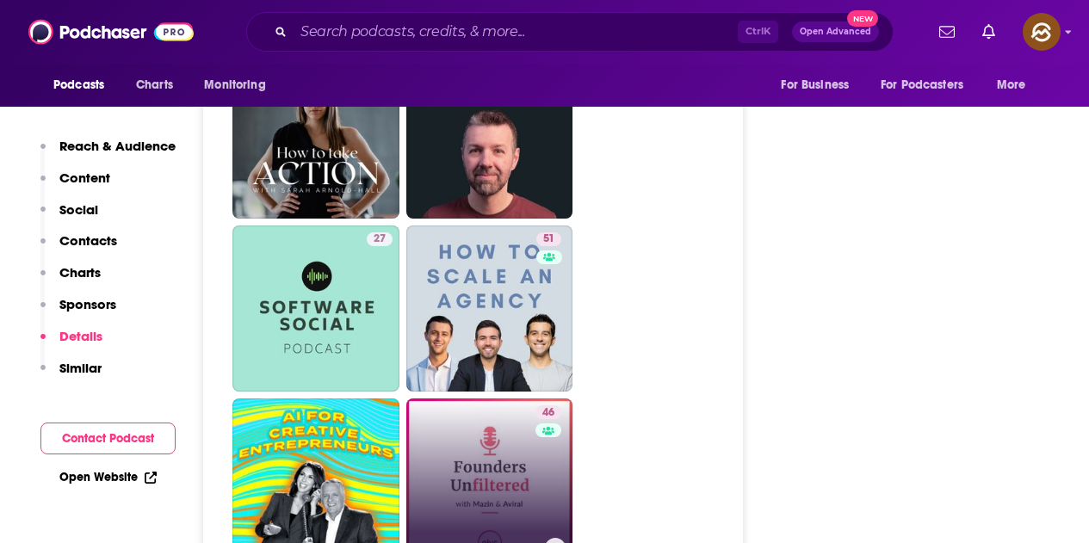
click at [552, 405] on div "46" at bounding box center [550, 471] width 30 height 133
type input "https://www.podchaser.com/podcasts/founders-unfiltered-1128627"
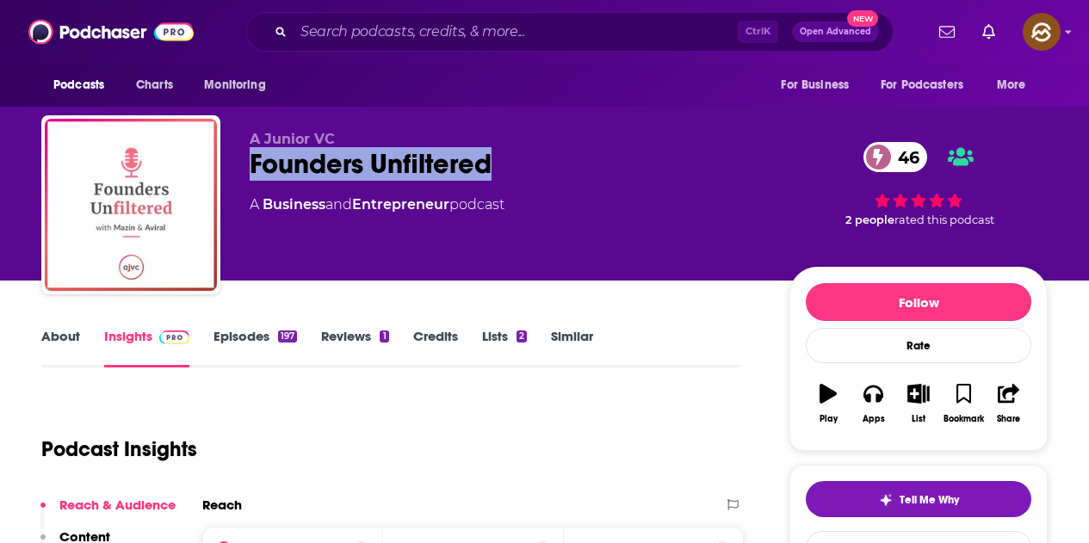
drag, startPoint x: 408, startPoint y: 181, endPoint x: 539, endPoint y: 175, distance: 131.0
click at [539, 175] on div "A Junior VC Founders Unfiltered 46 A Business and Entrepreneur podcast 46 2 peo…" at bounding box center [544, 208] width 1006 height 186
click at [876, 387] on icon "button" at bounding box center [872, 394] width 19 height 17
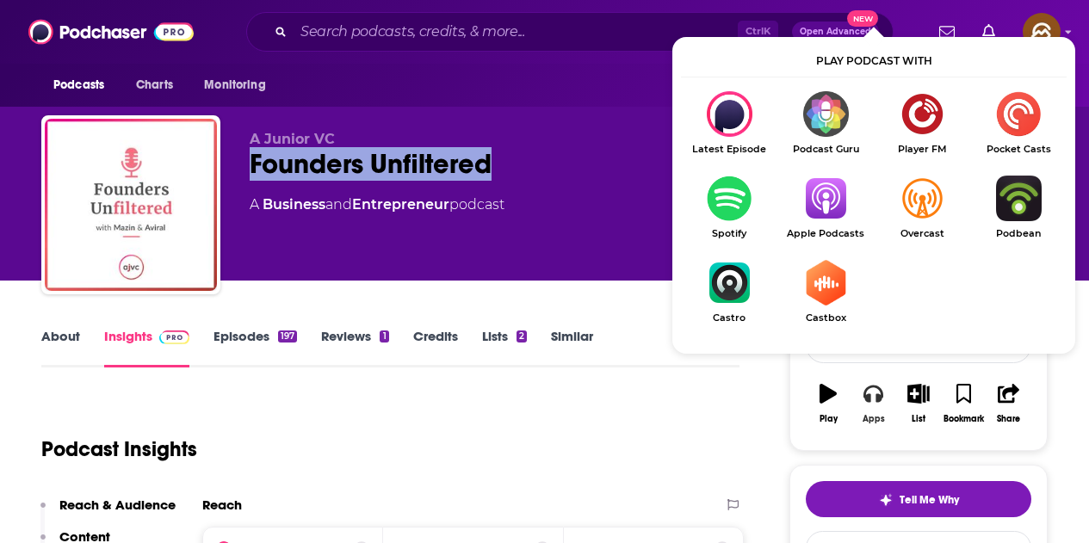
scroll to position [86, 0]
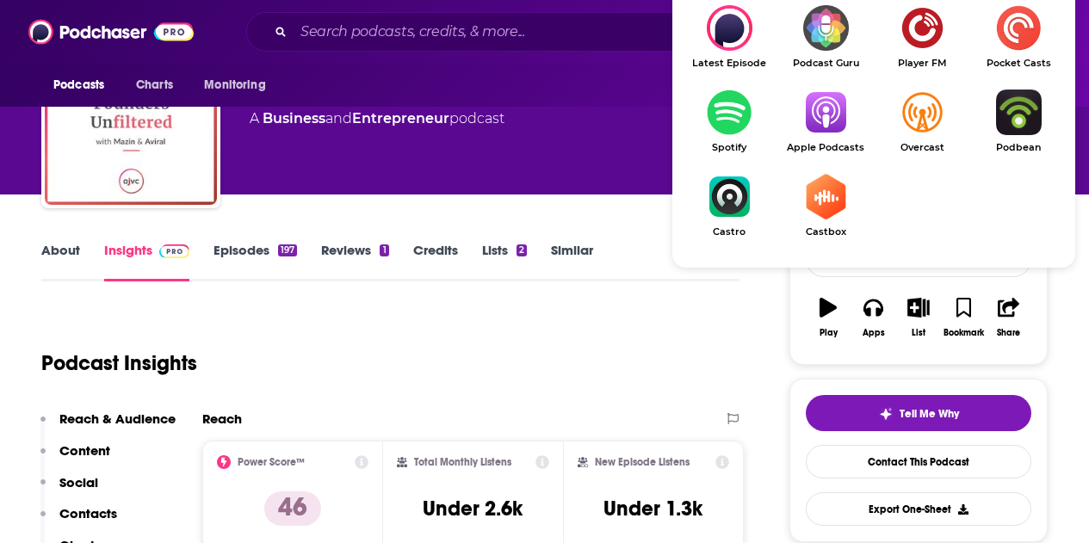
click at [824, 117] on img "Show Listen On dropdown" at bounding box center [825, 113] width 96 height 46
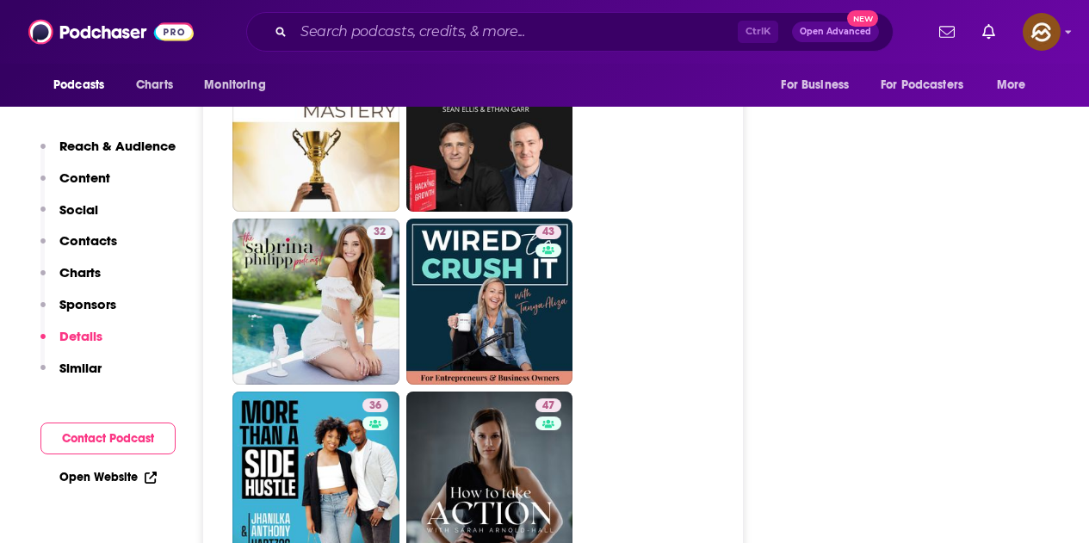
scroll to position [4477, 0]
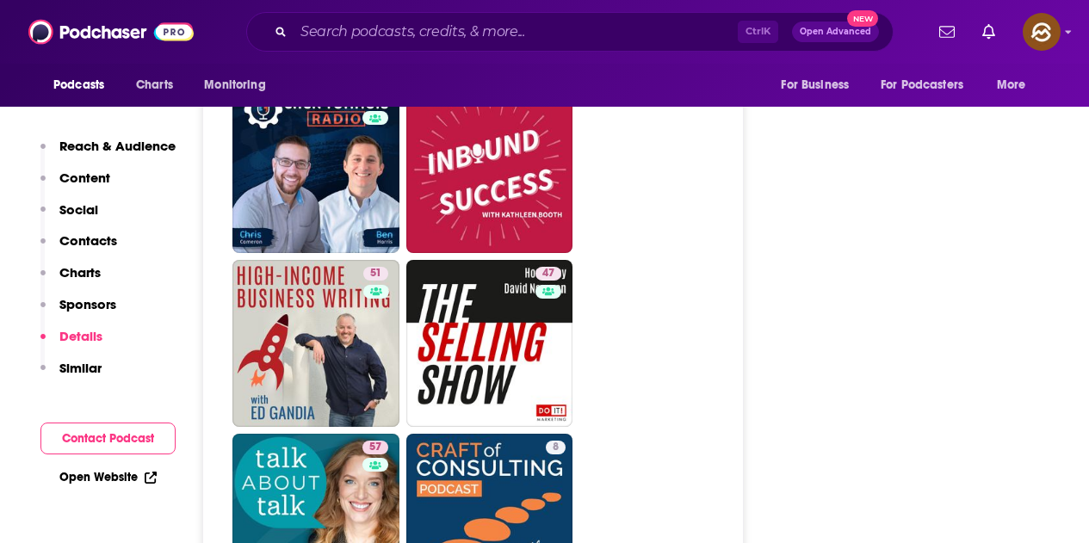
scroll to position [4649, 0]
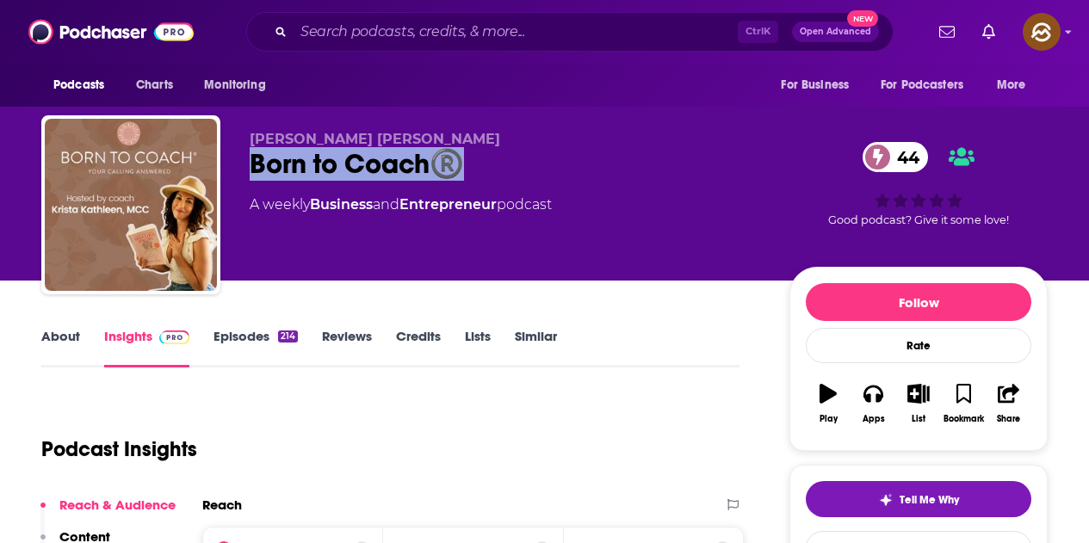
drag, startPoint x: 253, startPoint y: 169, endPoint x: 459, endPoint y: 169, distance: 205.8
click at [459, 169] on div "Born to Coach®️ 44" at bounding box center [506, 164] width 512 height 34
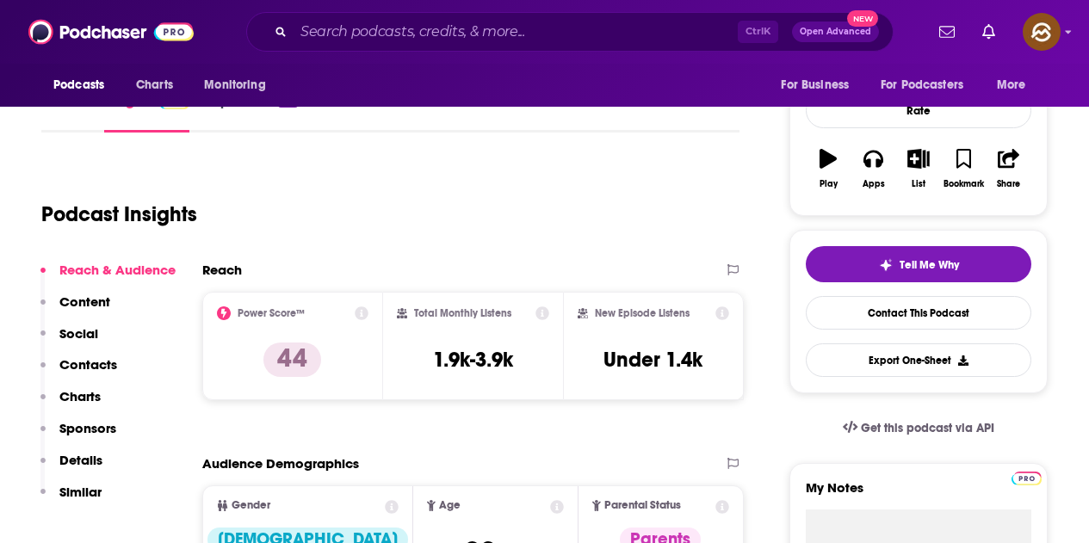
scroll to position [86, 0]
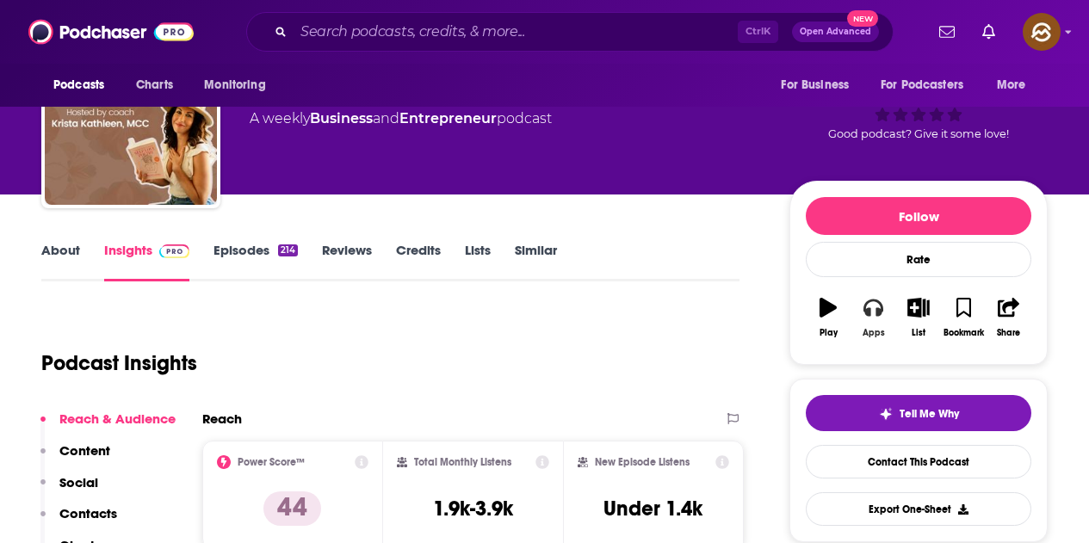
click at [872, 314] on icon "button" at bounding box center [872, 307] width 19 height 19
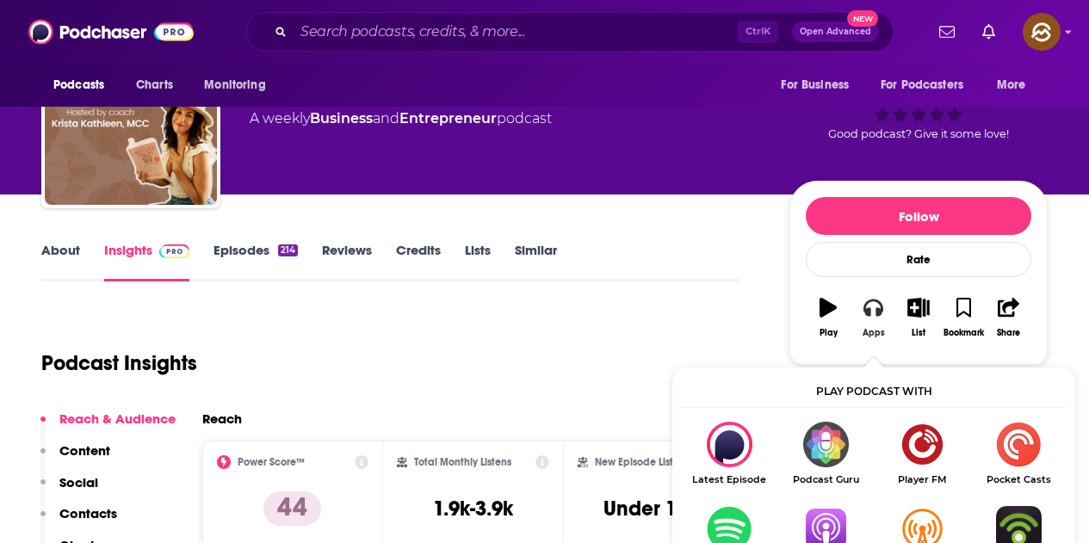
scroll to position [258, 0]
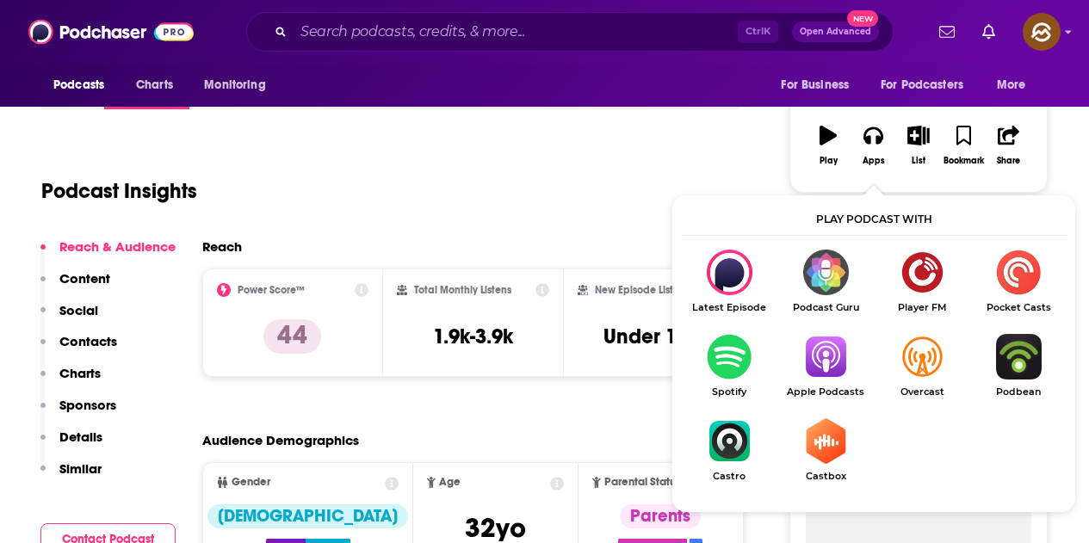
click at [811, 362] on img "Show Listen On dropdown" at bounding box center [825, 357] width 96 height 46
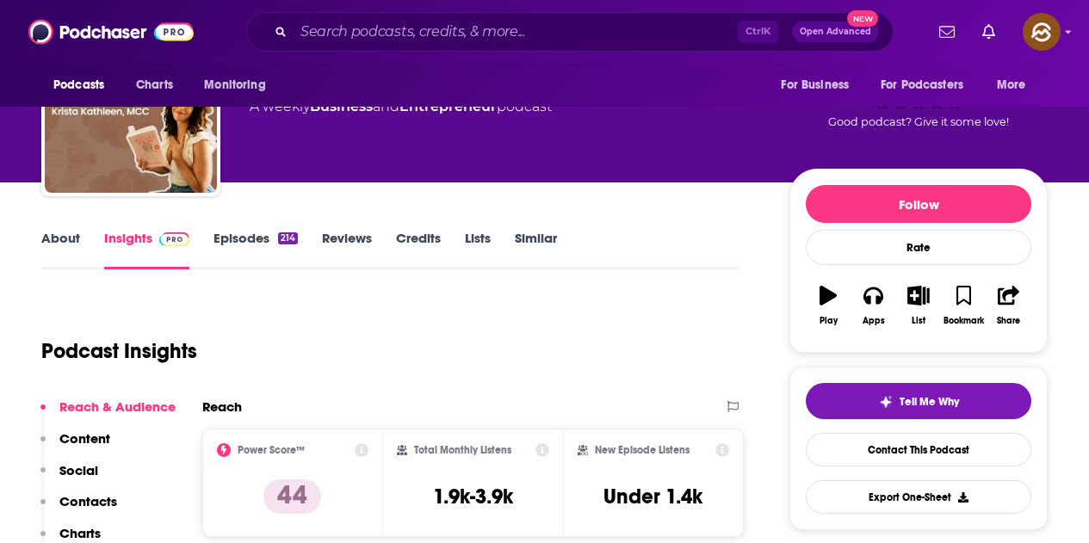
scroll to position [0, 0]
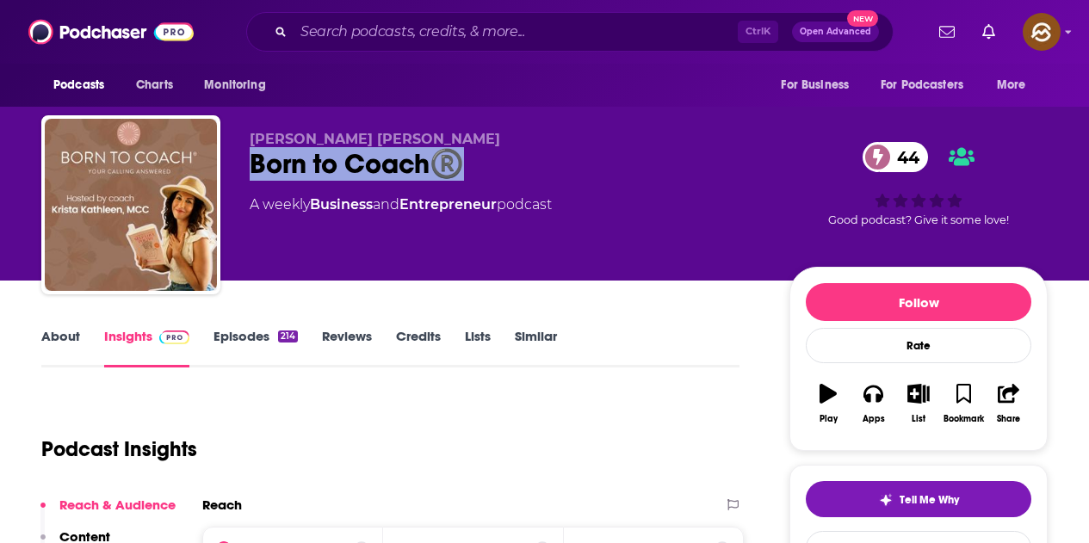
click at [676, 174] on div "Born to Coach®️ 44" at bounding box center [506, 164] width 512 height 34
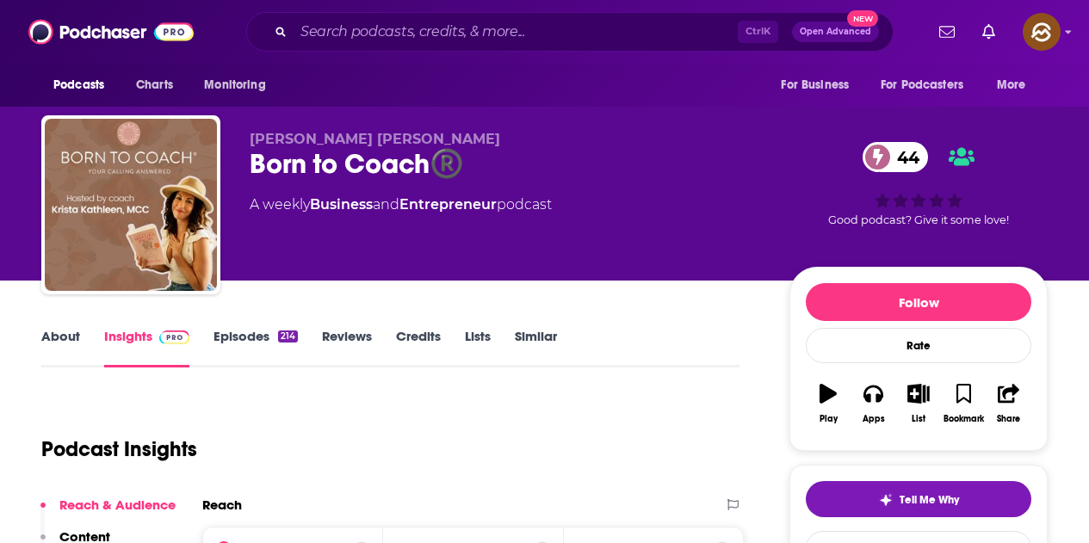
click at [582, 269] on div "Krista Kathleen Born to Coach®️ 44 A weekly Business and Entrepreneur podcast 4…" at bounding box center [649, 208] width 798 height 155
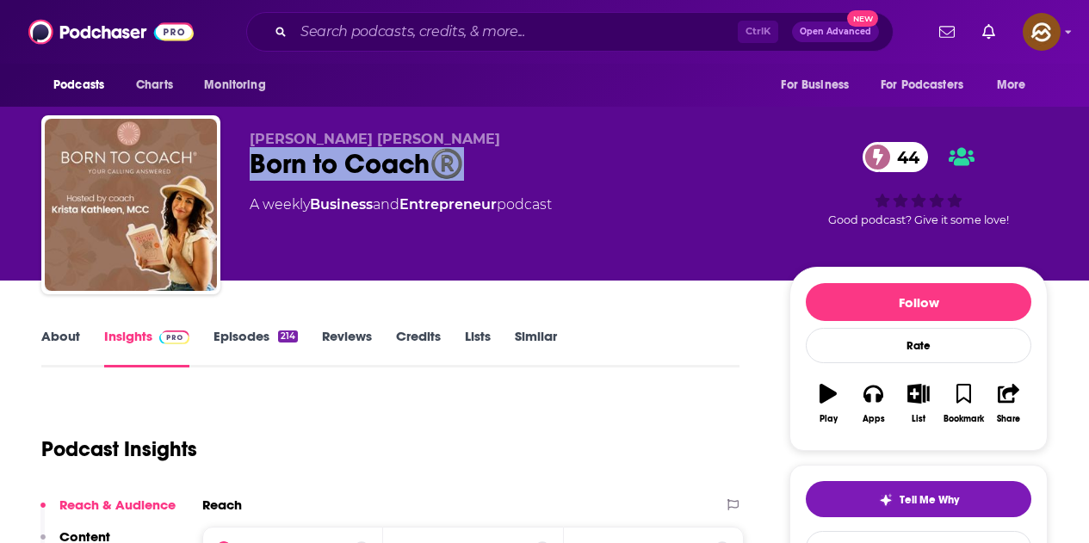
drag, startPoint x: 249, startPoint y: 160, endPoint x: 490, endPoint y: 162, distance: 241.1
click at [490, 162] on div "Krista Kathleen Born to Coach®️ 44 A weekly Business and Entrepreneur podcast 4…" at bounding box center [544, 208] width 1006 height 186
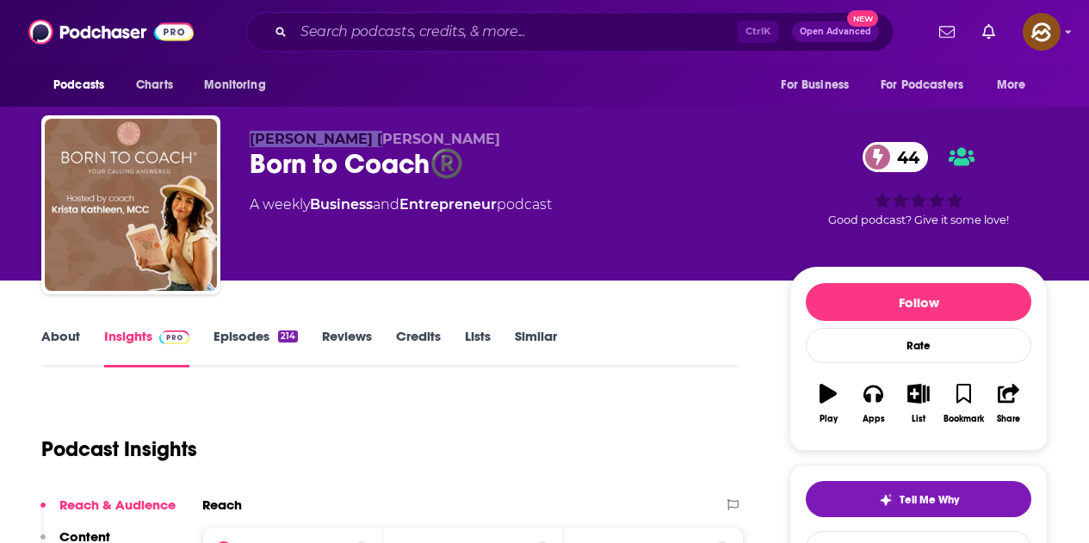
drag, startPoint x: 251, startPoint y: 132, endPoint x: 383, endPoint y: 133, distance: 132.6
click at [383, 133] on p "Krista Kathleen" at bounding box center [506, 139] width 512 height 16
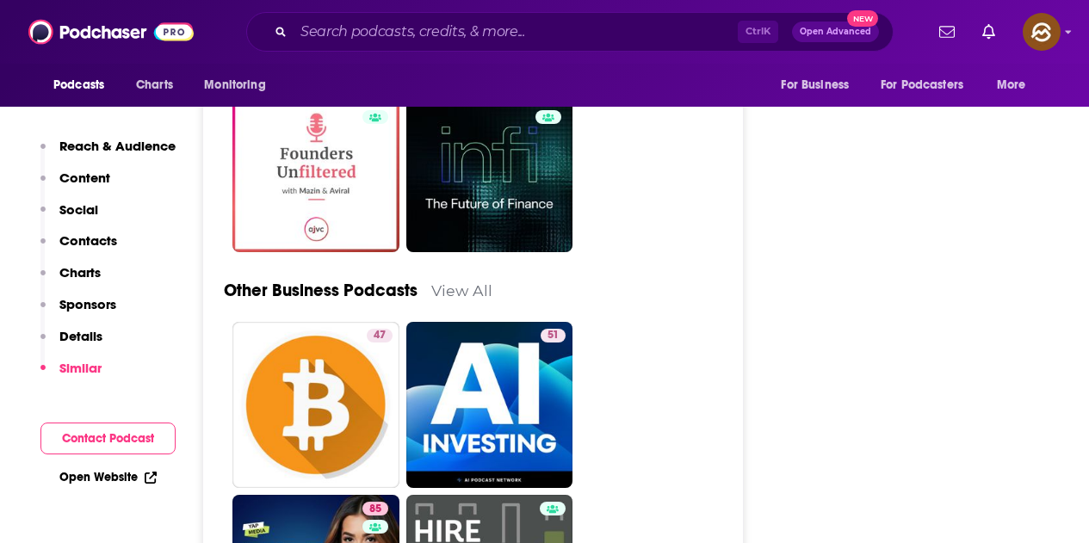
scroll to position [4132, 0]
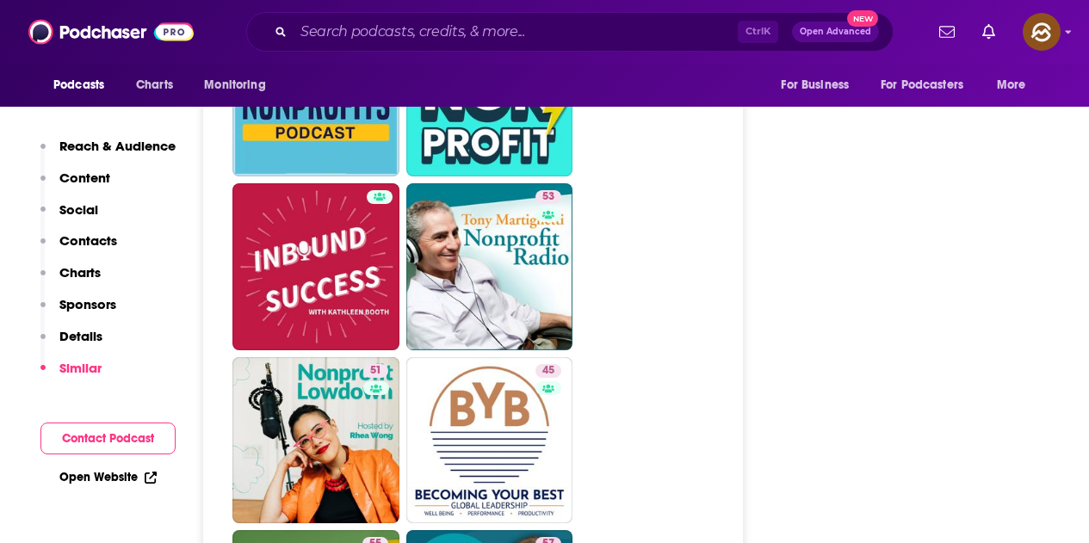
scroll to position [4391, 0]
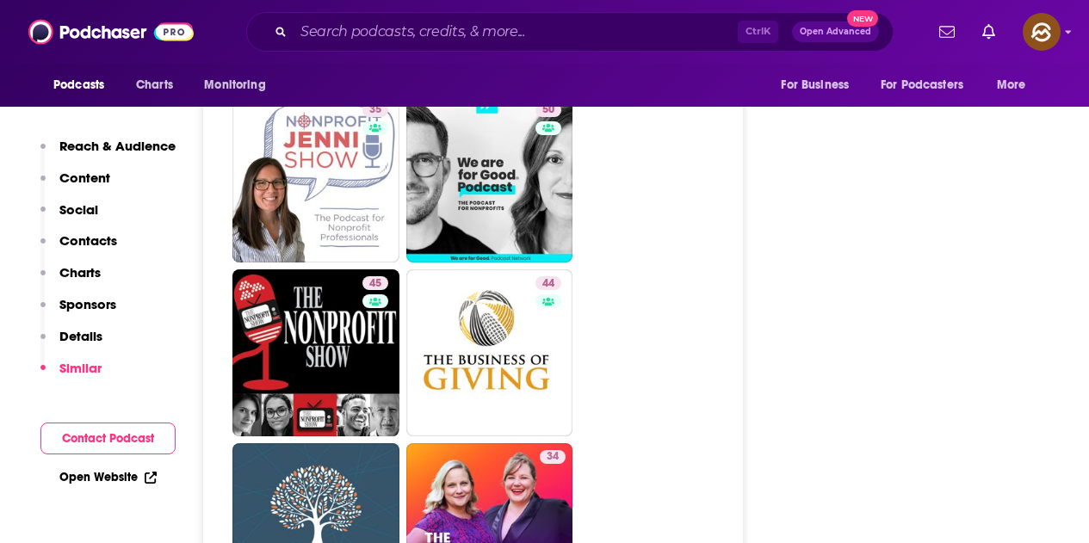
scroll to position [4132, 0]
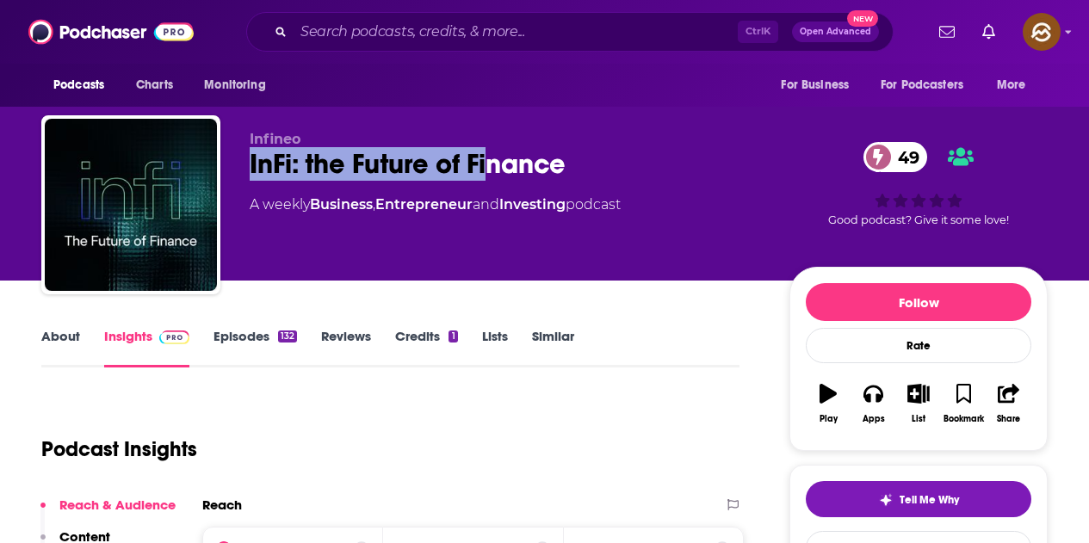
drag, startPoint x: 252, startPoint y: 164, endPoint x: 565, endPoint y: 164, distance: 312.5
click at [565, 164] on div "InFi: the Future of Finance 49" at bounding box center [506, 164] width 512 height 34
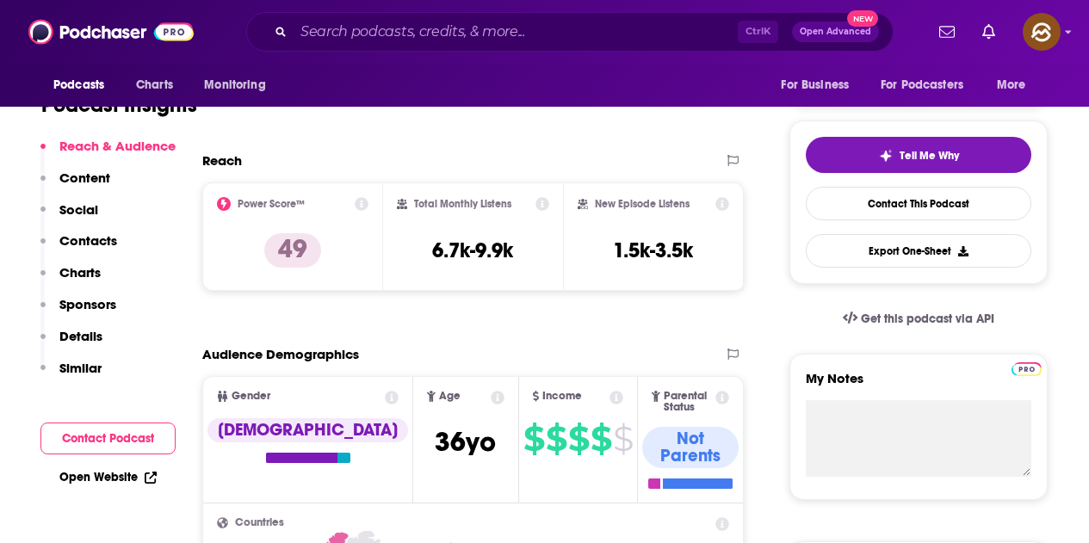
scroll to position [689, 0]
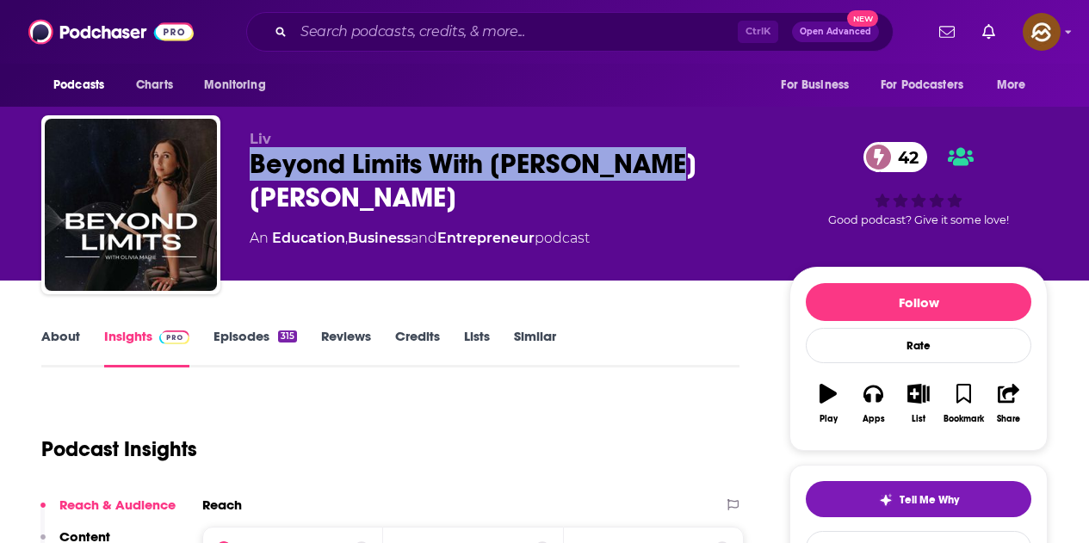
drag, startPoint x: 252, startPoint y: 161, endPoint x: 642, endPoint y: 160, distance: 390.0
click at [642, 160] on div "Beyond Limits With Olivia Marie 42" at bounding box center [506, 180] width 512 height 67
click at [876, 389] on icon "button" at bounding box center [872, 393] width 19 height 19
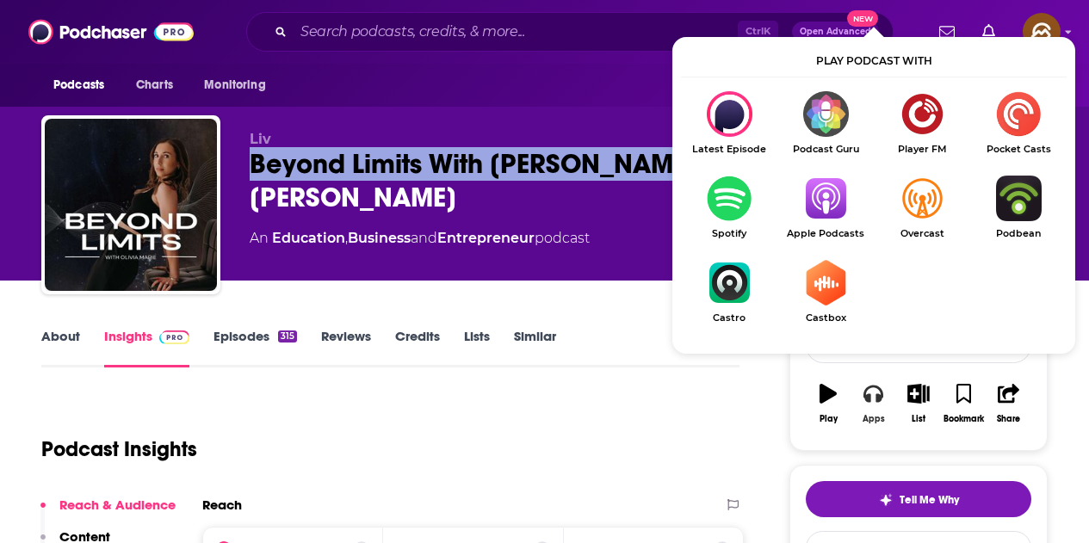
scroll to position [86, 0]
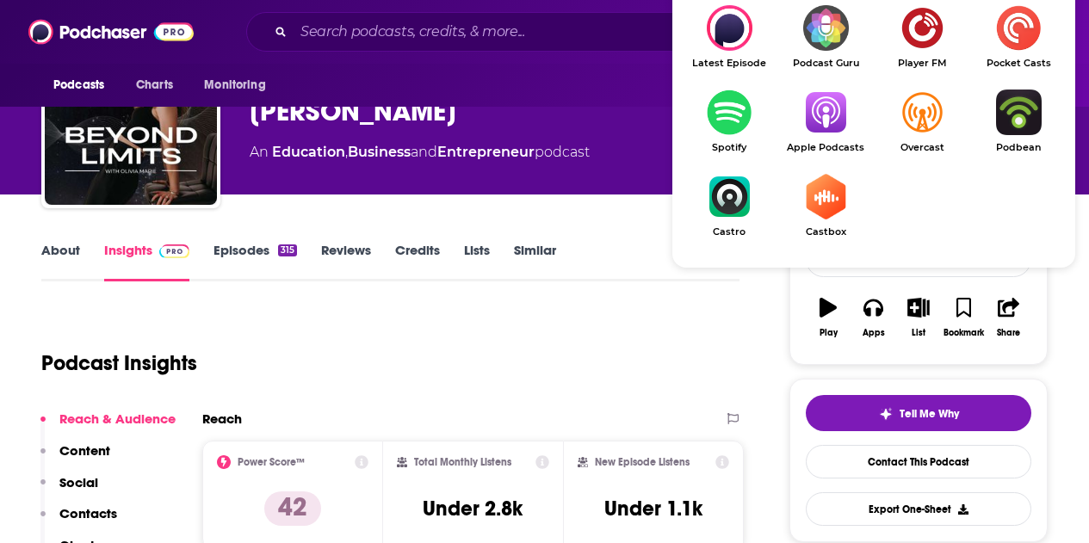
click at [820, 133] on img "Show Listen On dropdown" at bounding box center [825, 113] width 96 height 46
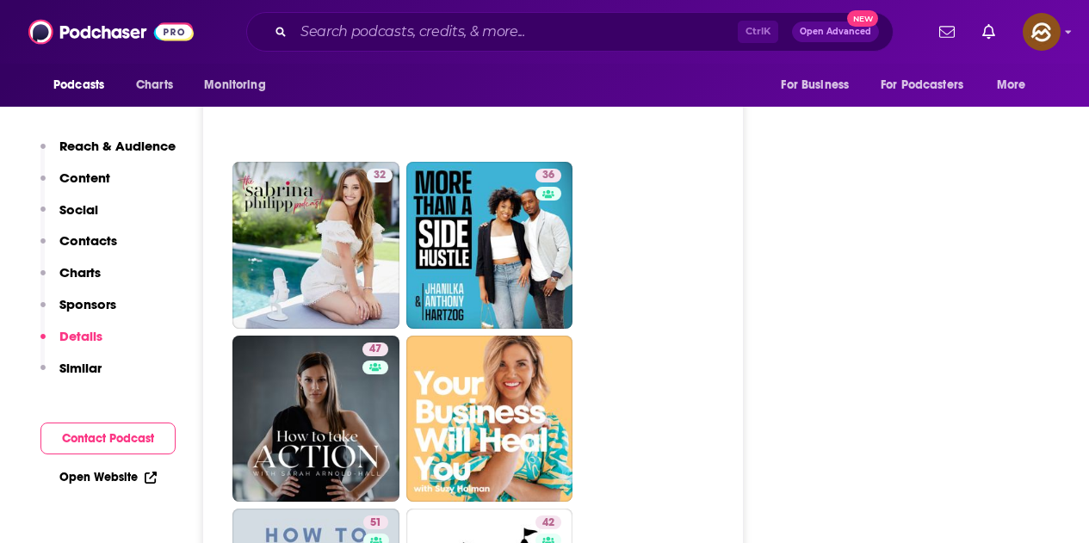
scroll to position [4477, 0]
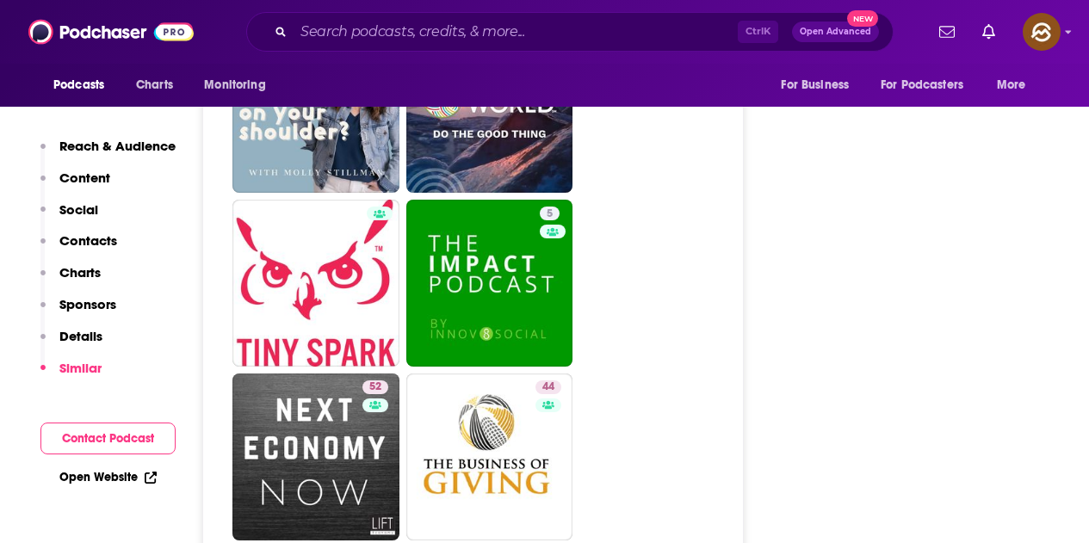
scroll to position [4391, 0]
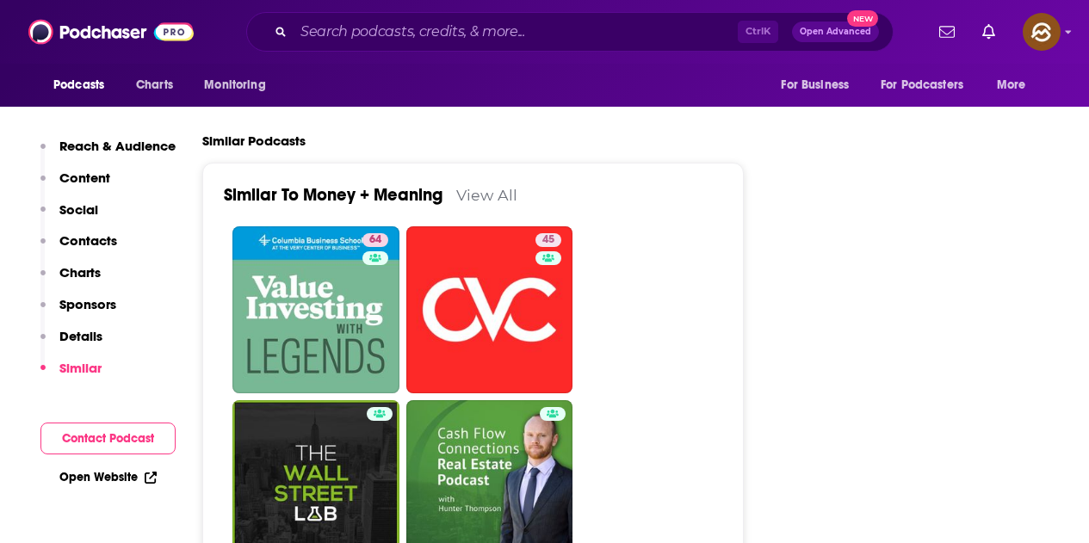
scroll to position [2497, 0]
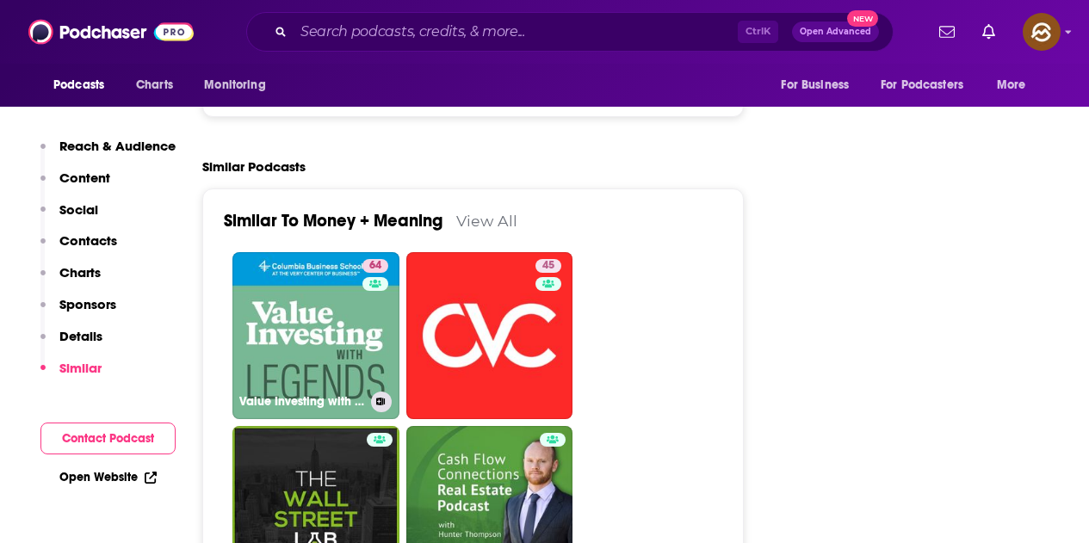
drag, startPoint x: 368, startPoint y: 262, endPoint x: 400, endPoint y: 270, distance: 33.8
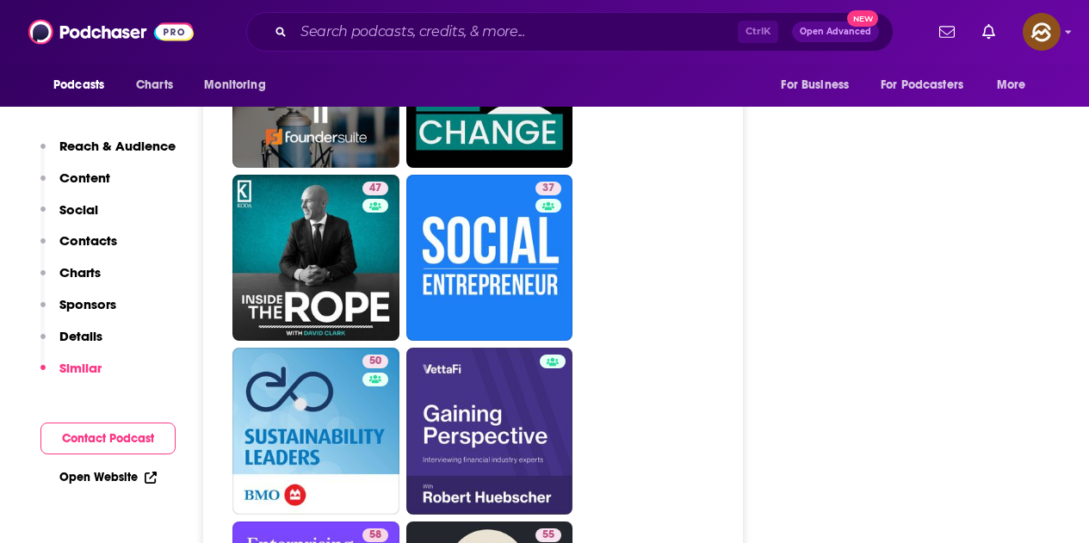
scroll to position [3874, 0]
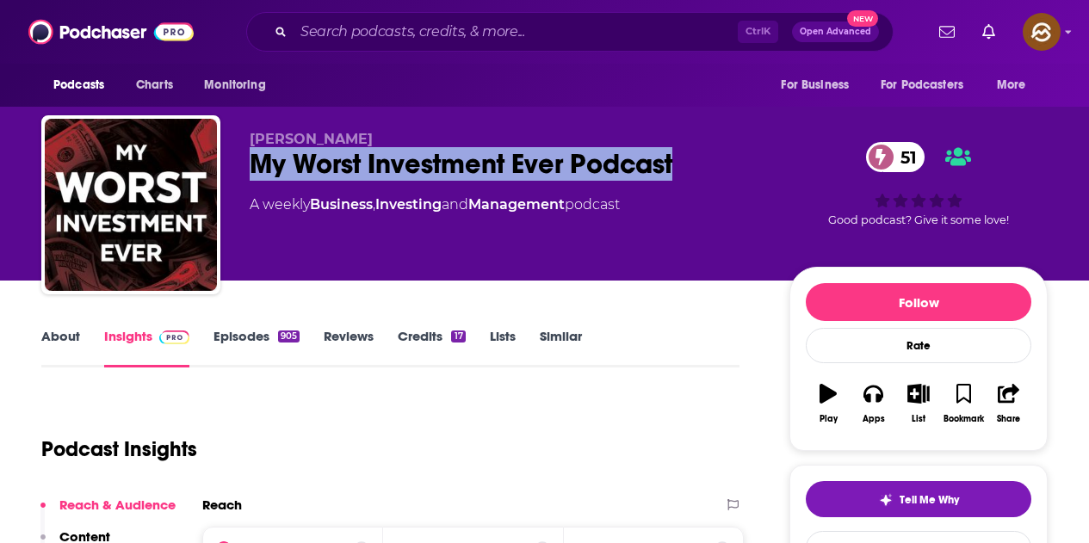
drag, startPoint x: 253, startPoint y: 159, endPoint x: 677, endPoint y: 170, distance: 423.7
click at [677, 170] on div "My Worst Investment Ever Podcast 51" at bounding box center [506, 164] width 512 height 34
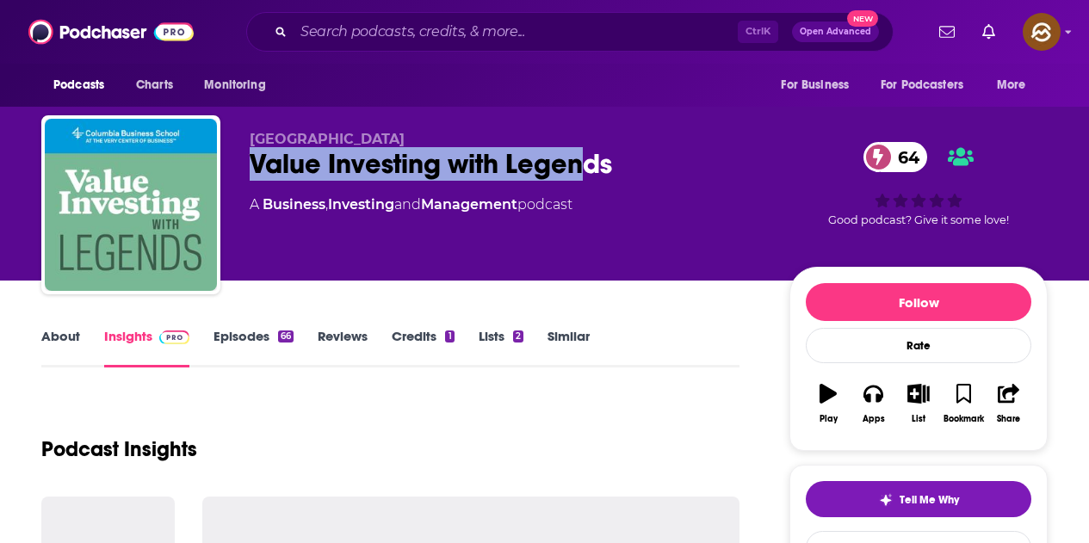
drag, startPoint x: 254, startPoint y: 163, endPoint x: 631, endPoint y: 272, distance: 392.6
click at [624, 161] on div "Value Investing with Legends 64" at bounding box center [506, 164] width 512 height 34
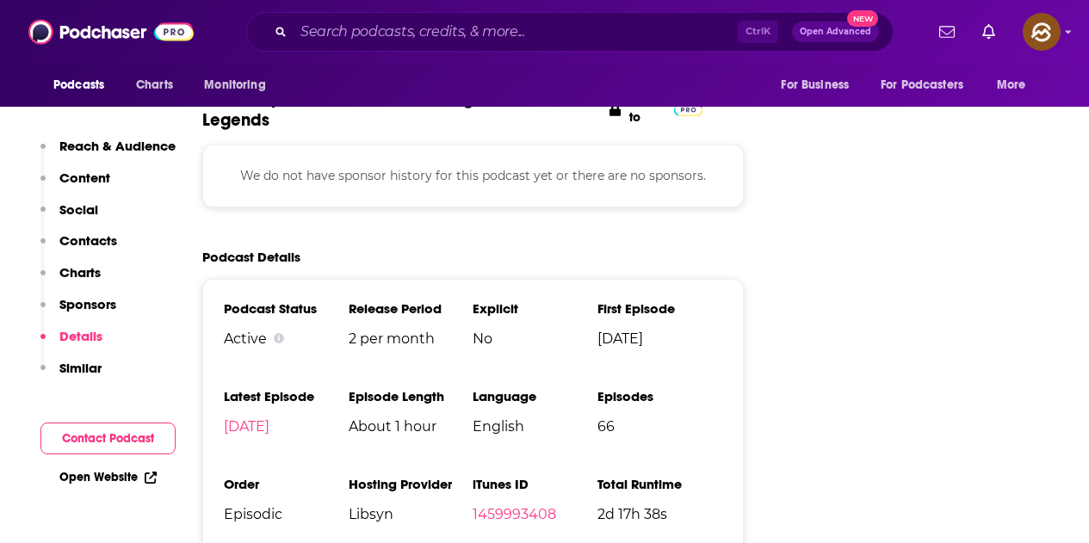
scroll to position [2841, 0]
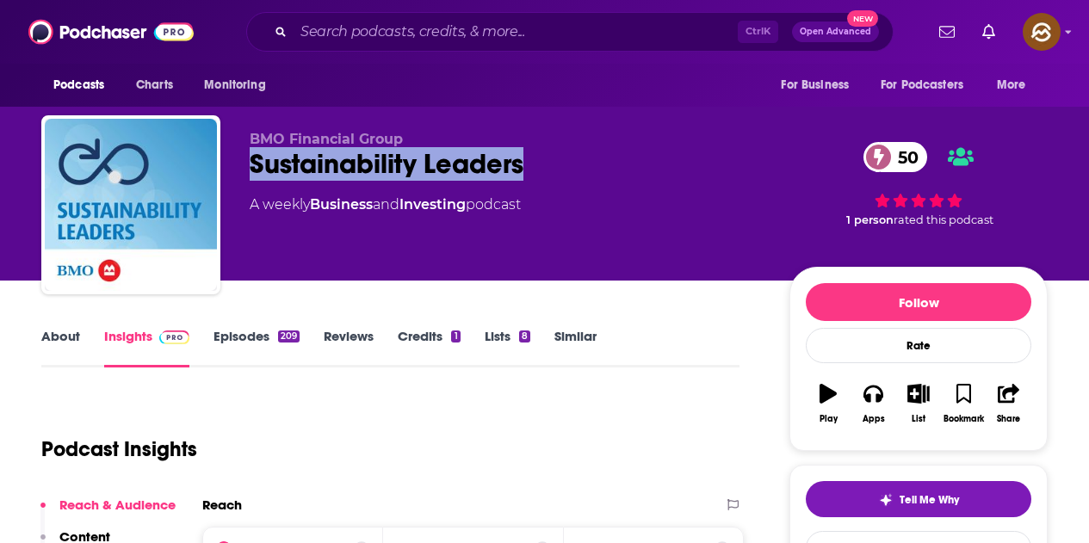
drag, startPoint x: 247, startPoint y: 158, endPoint x: 672, endPoint y: 223, distance: 430.2
click at [526, 164] on div "BMO Financial Group Sustainability Leaders 50 A weekly Business and Investing p…" at bounding box center [544, 208] width 1006 height 186
click at [863, 399] on icon "button" at bounding box center [872, 393] width 19 height 19
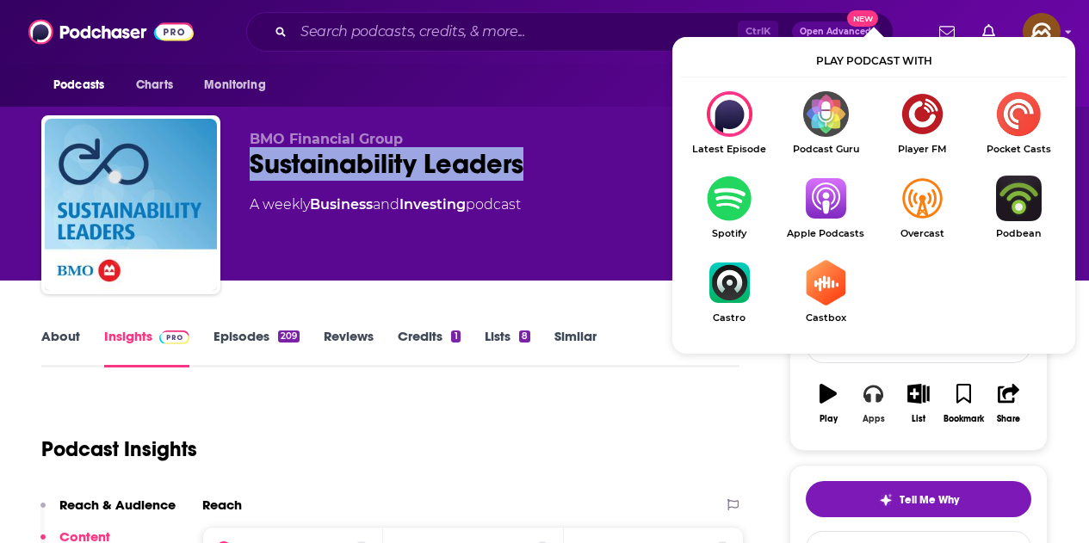
scroll to position [86, 0]
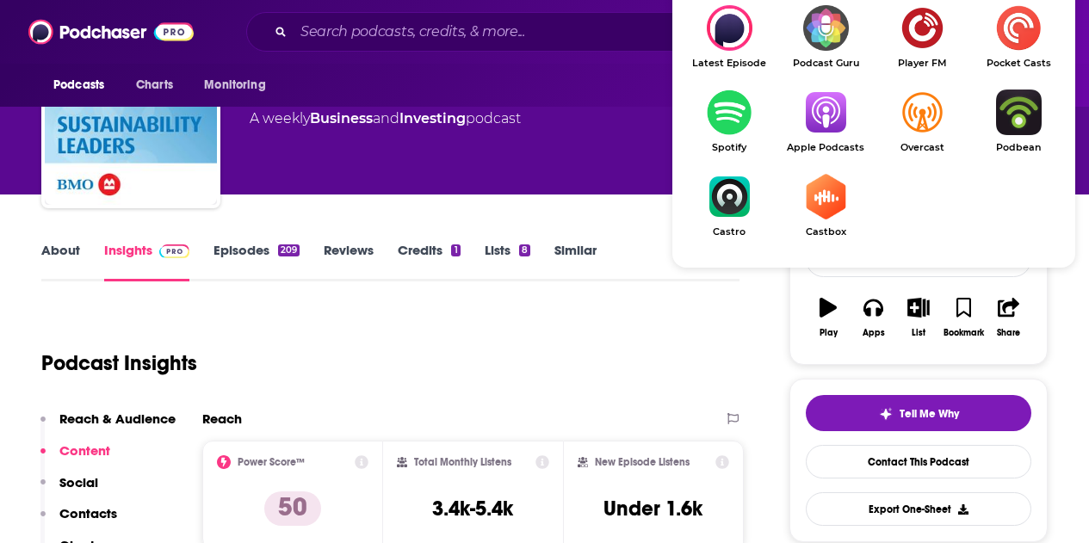
click at [845, 116] on img "Show Listen On dropdown" at bounding box center [825, 113] width 96 height 46
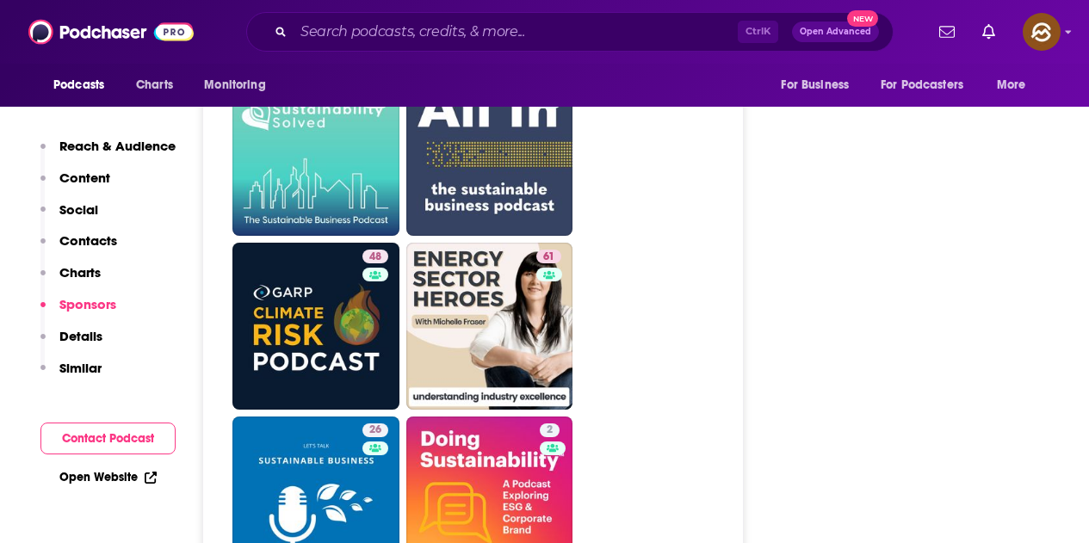
scroll to position [4218, 0]
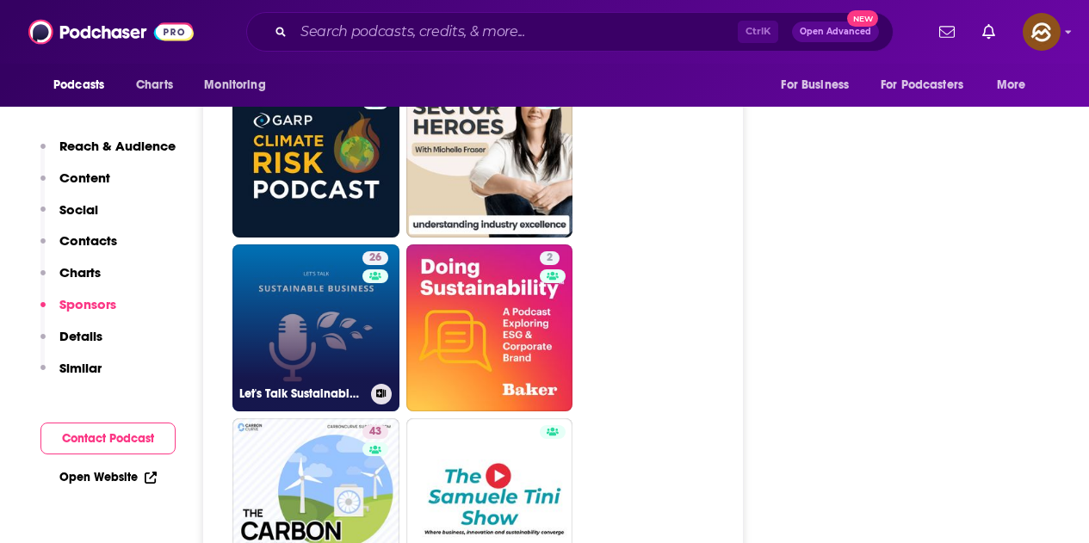
click at [338, 244] on link "26 Let's Talk Sustainable Business" at bounding box center [315, 327] width 167 height 167
type input "[URL][DOMAIN_NAME]"
